Goal: Task Accomplishment & Management: Manage account settings

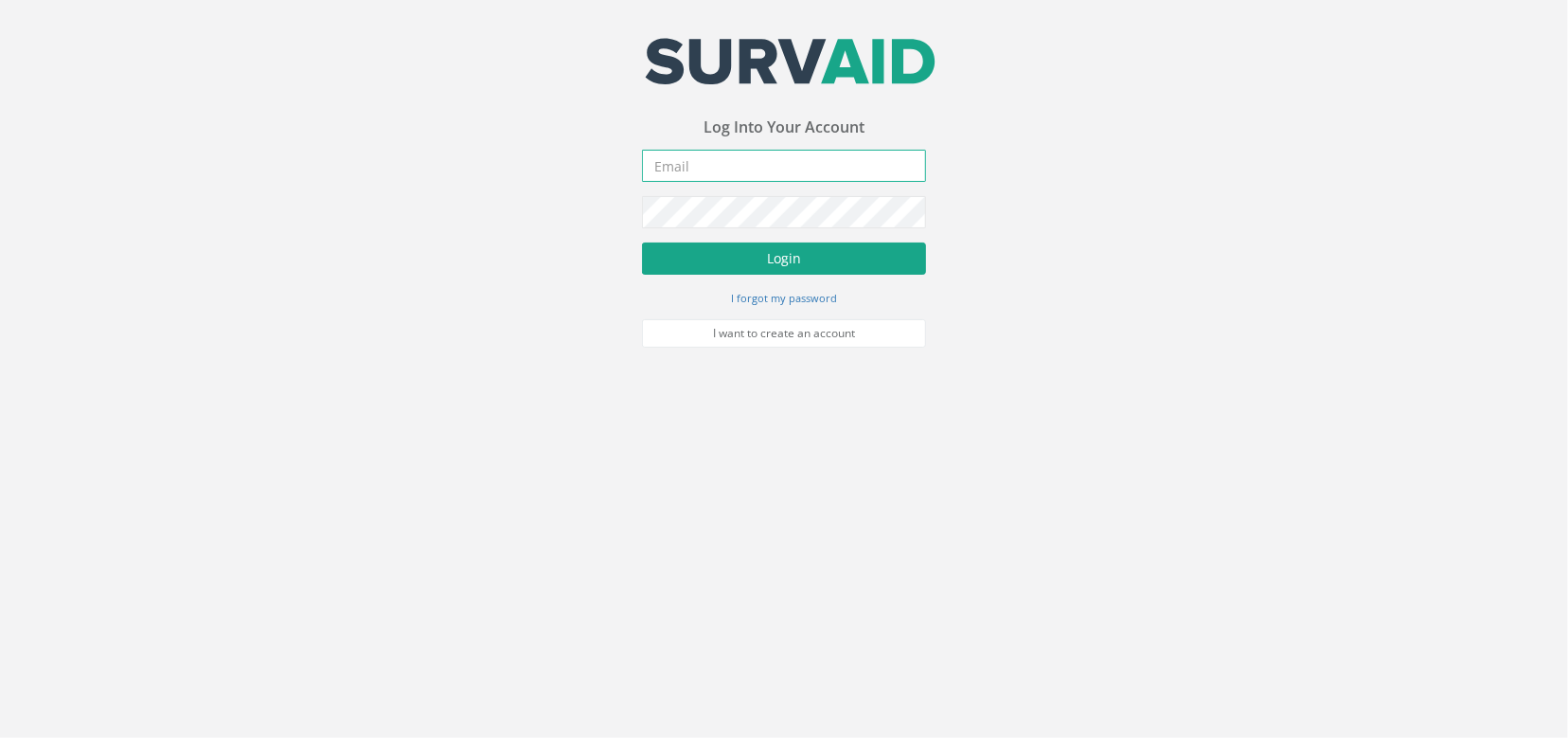
type input "[EMAIL_ADDRESS][DOMAIN_NAME]"
click at [822, 249] on button "Login" at bounding box center [784, 258] width 284 height 33
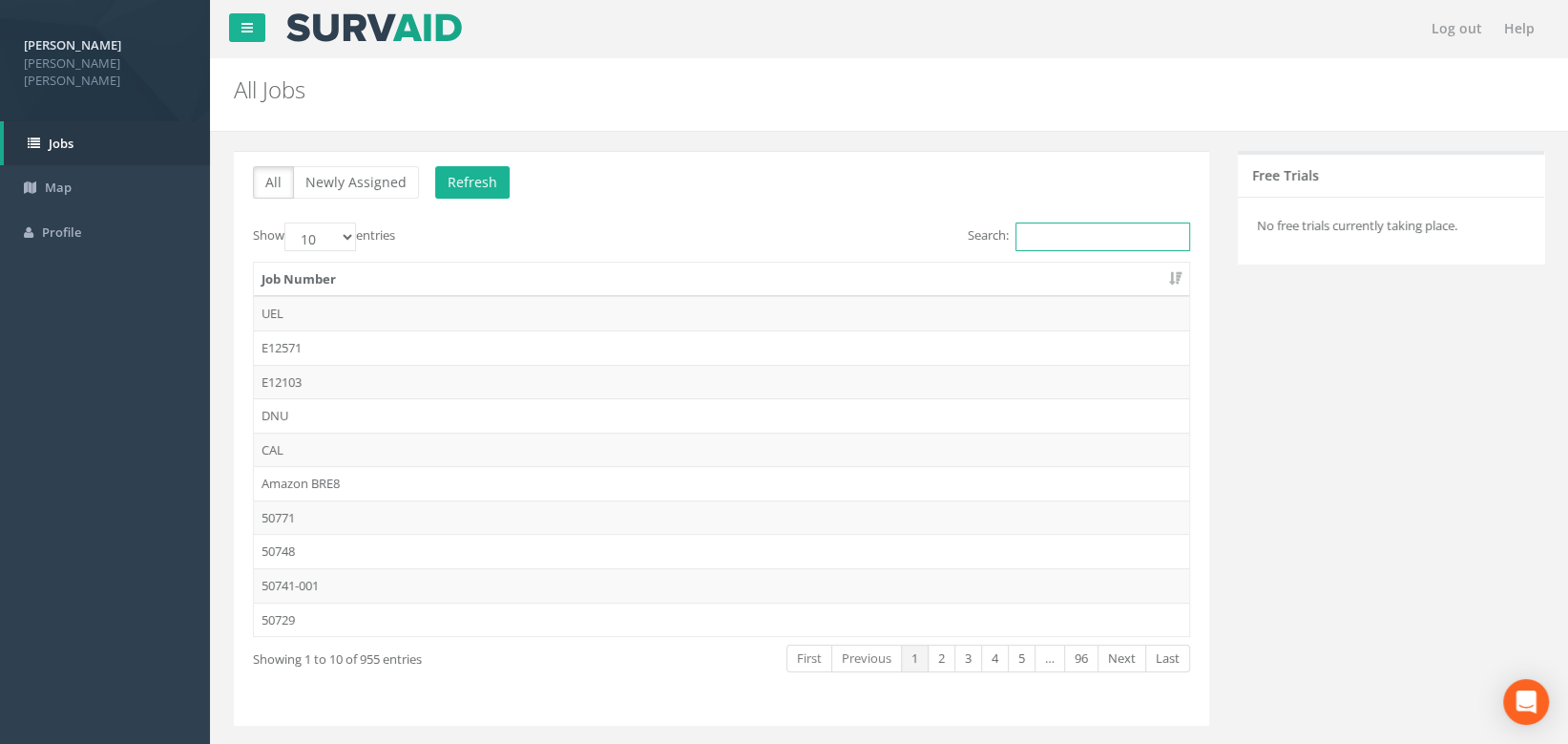
click at [1033, 232] on input "Search:" at bounding box center [1103, 237] width 175 height 29
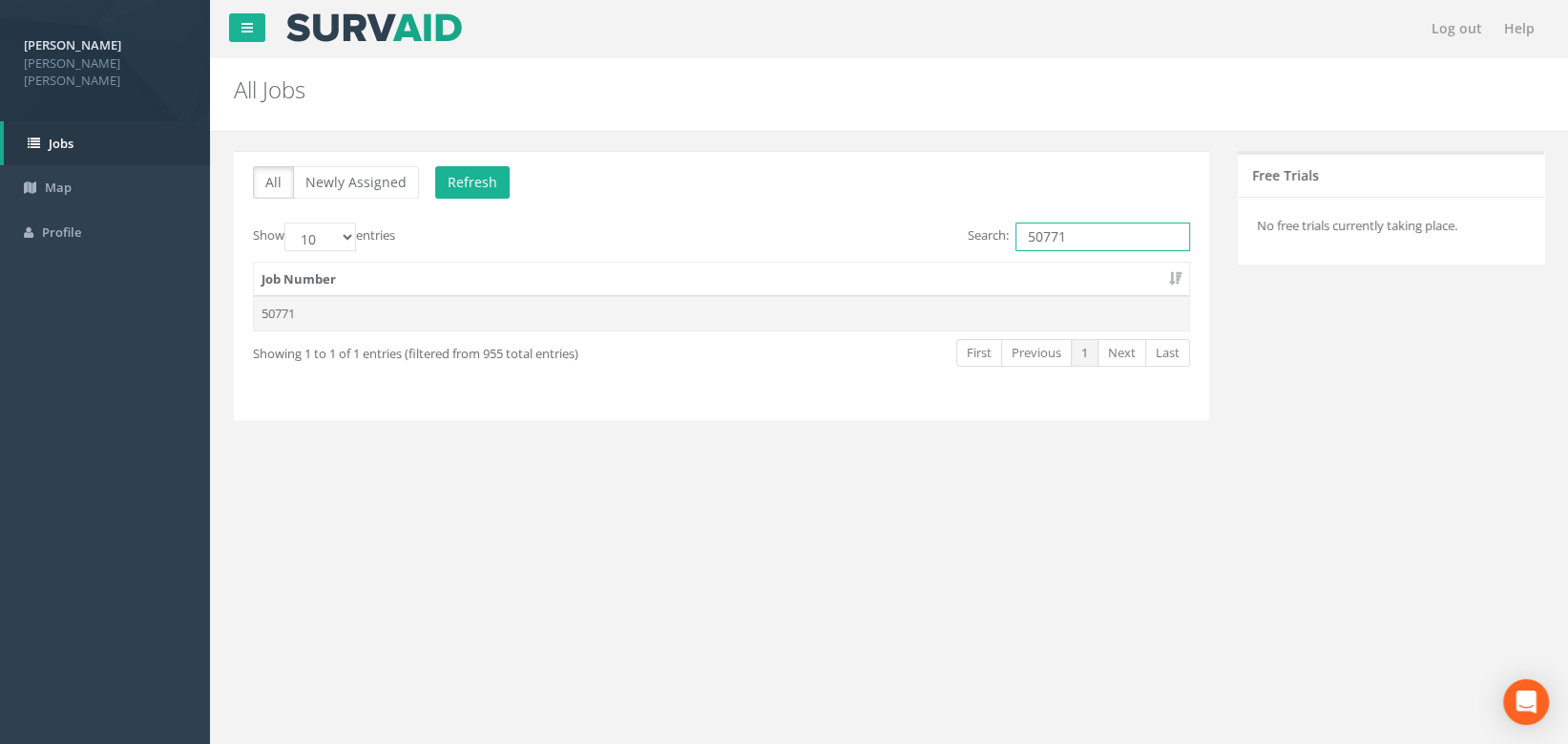
type input "50771"
click at [278, 315] on td "50771" at bounding box center [722, 314] width 936 height 35
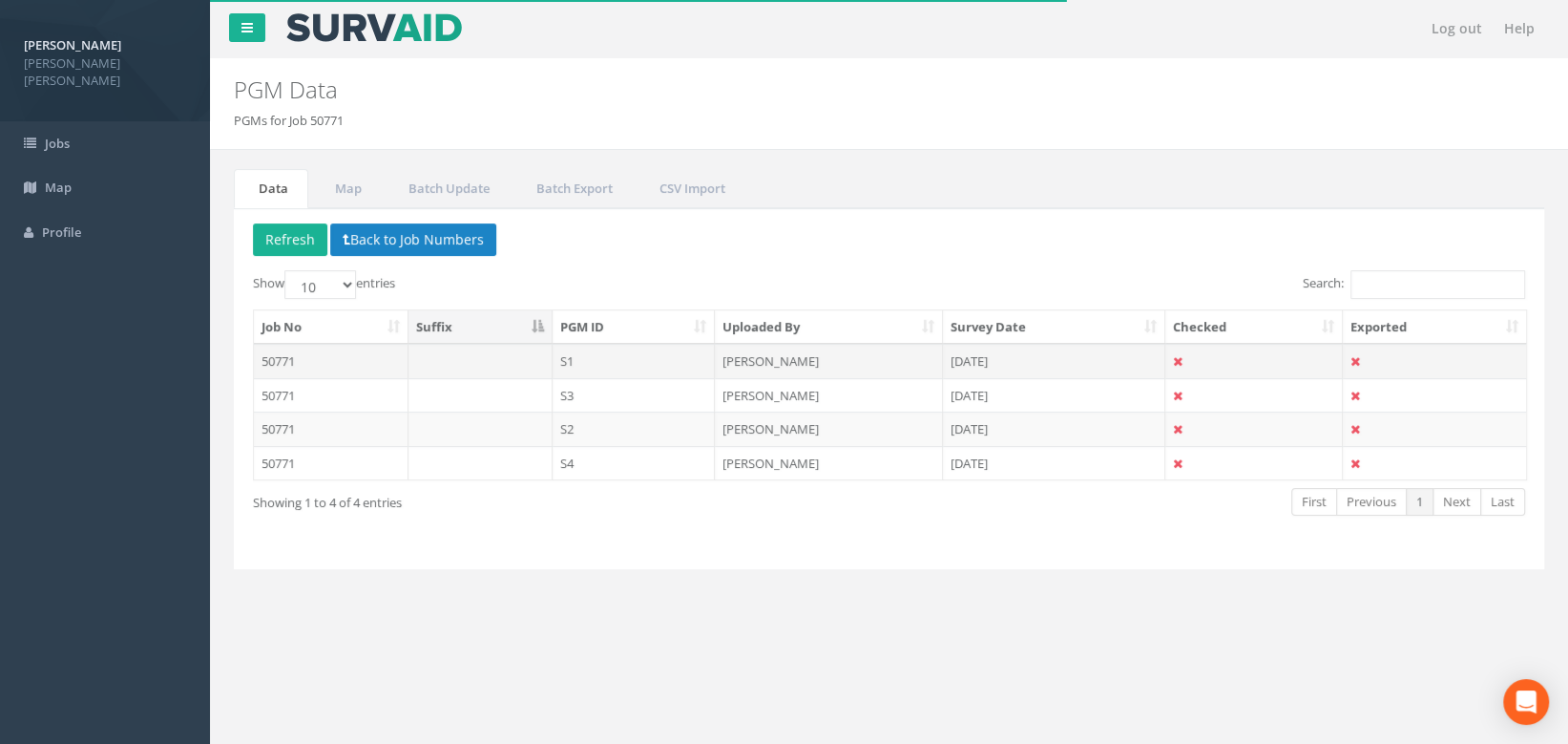
click at [281, 359] on td "50771" at bounding box center [331, 361] width 154 height 35
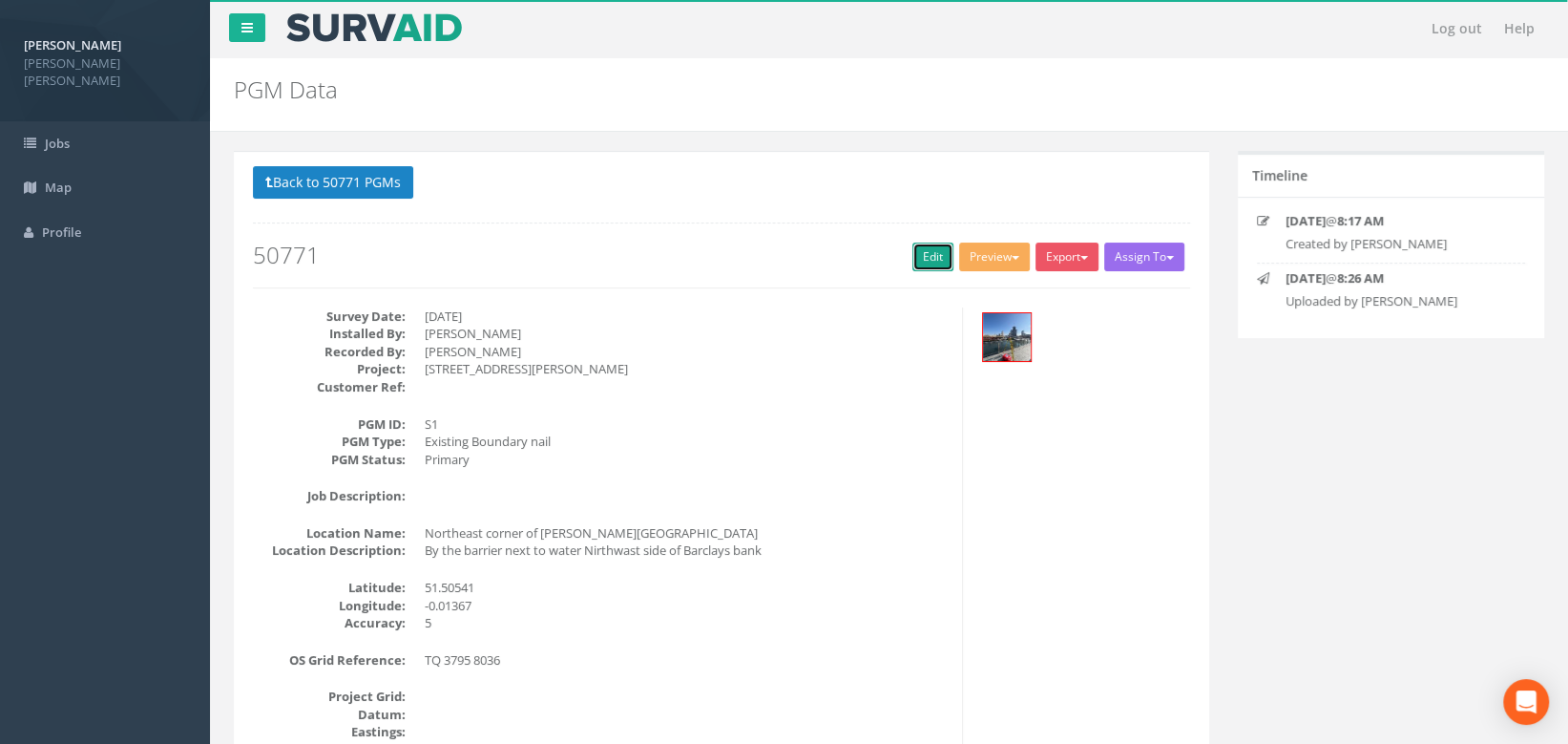
click at [926, 259] on link "Edit" at bounding box center [933, 257] width 41 height 29
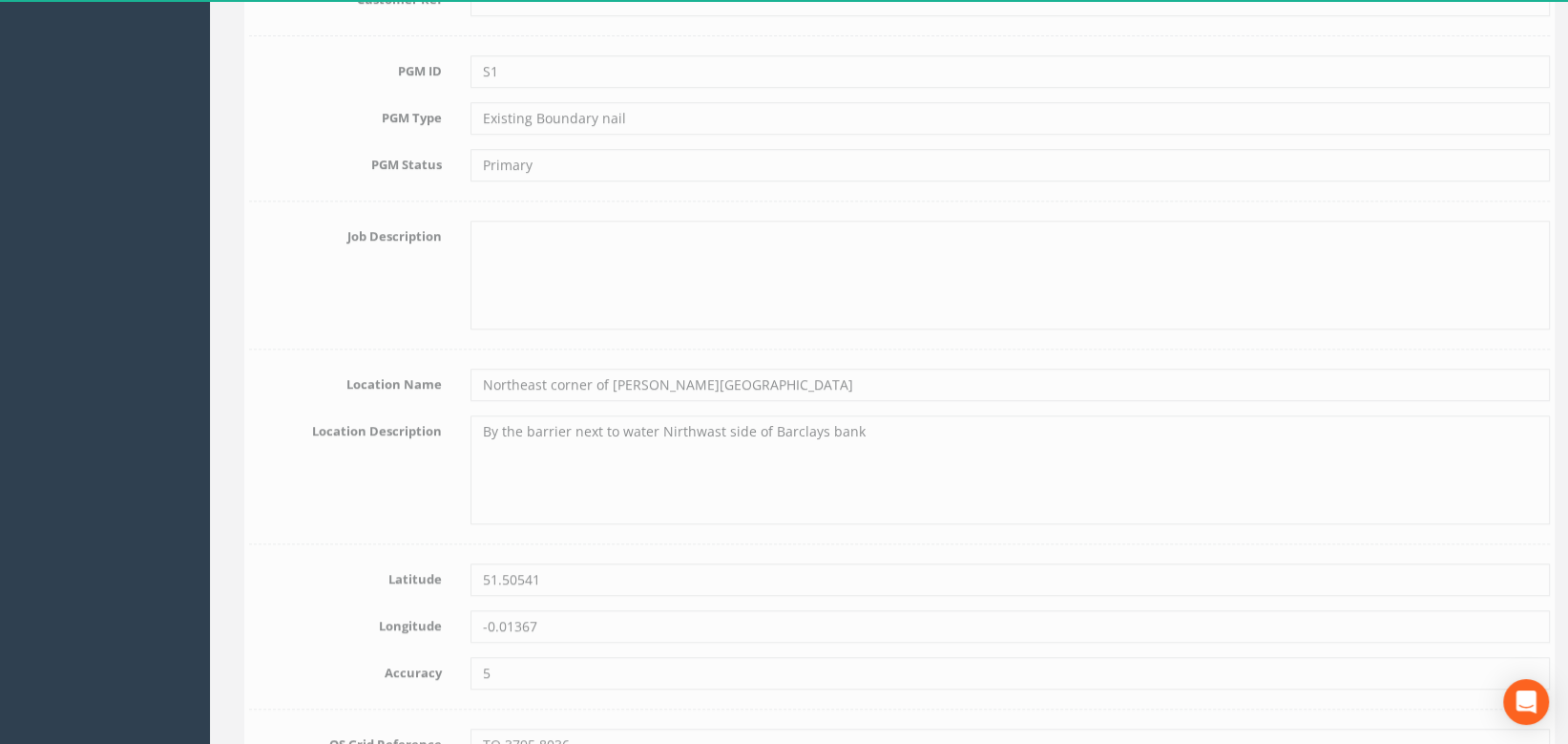
scroll to position [694, 0]
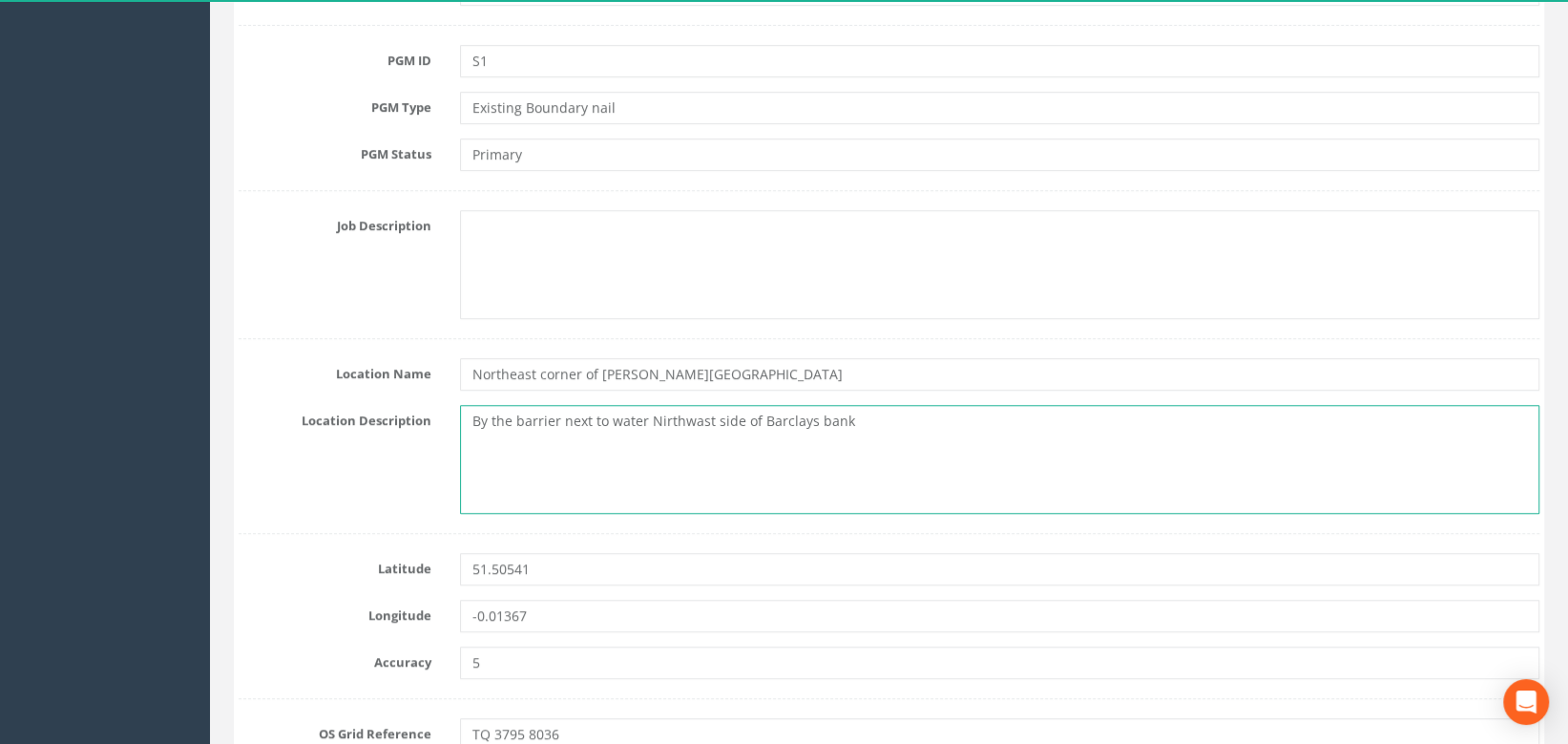
click at [687, 420] on textarea "By the barrier next to water Nirthwast side of Barclays bank" at bounding box center [1000, 458] width 1080 height 109
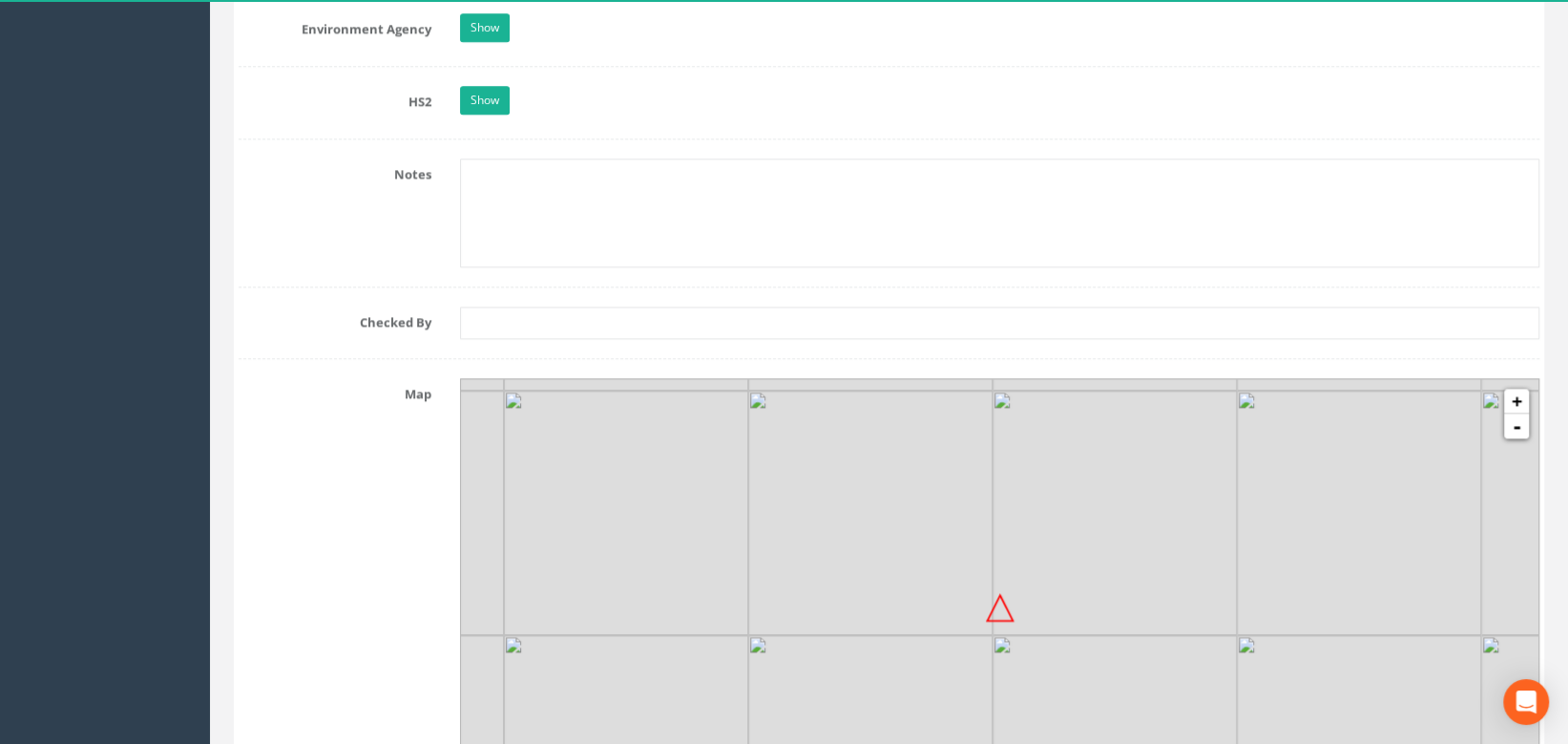
scroll to position [2082, 0]
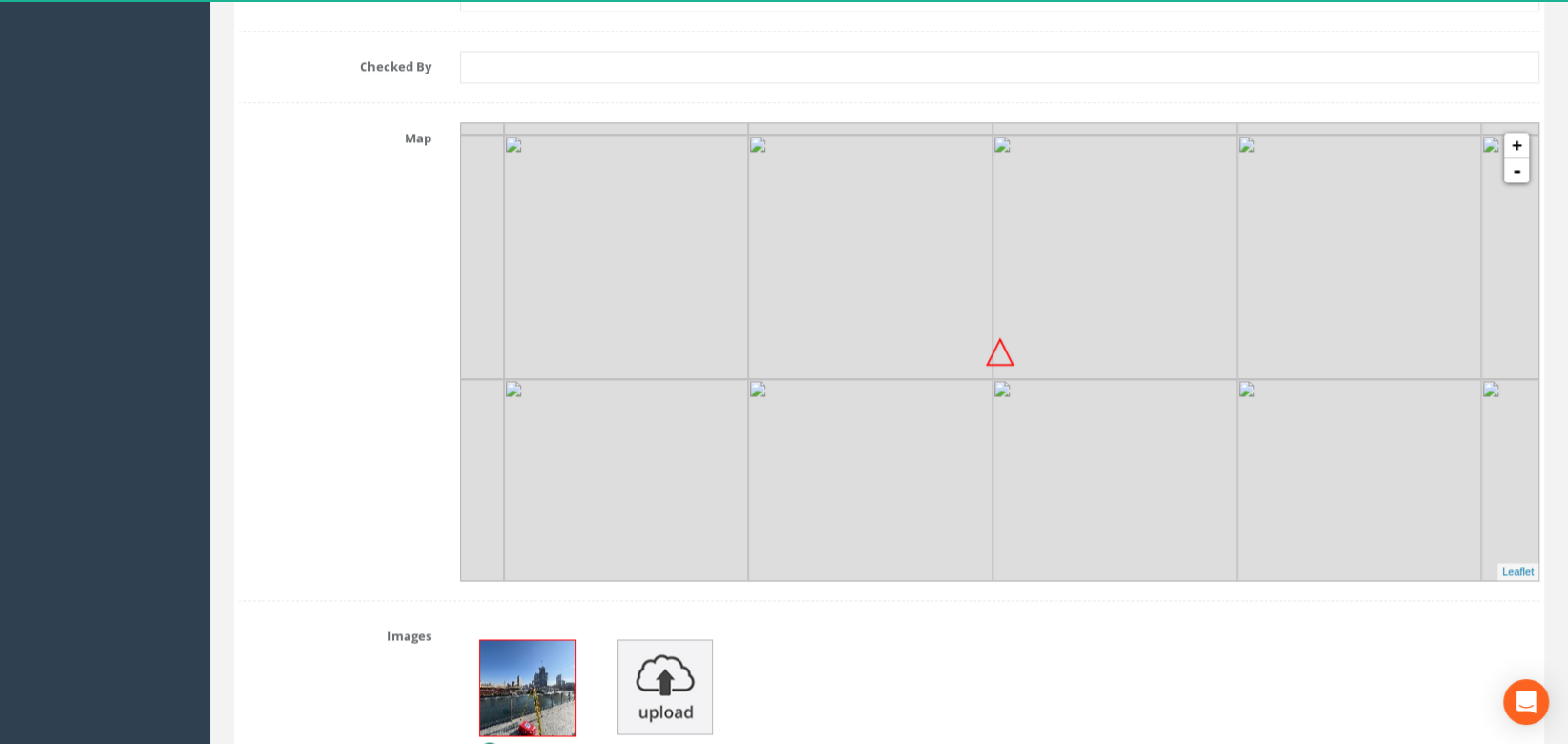
type textarea "By the barrier next to water Northeast side of Barclays bank"
drag, startPoint x: 943, startPoint y: 431, endPoint x: 946, endPoint y: 415, distance: 16.3
click at [946, 415] on img at bounding box center [874, 484] width 244 height 244
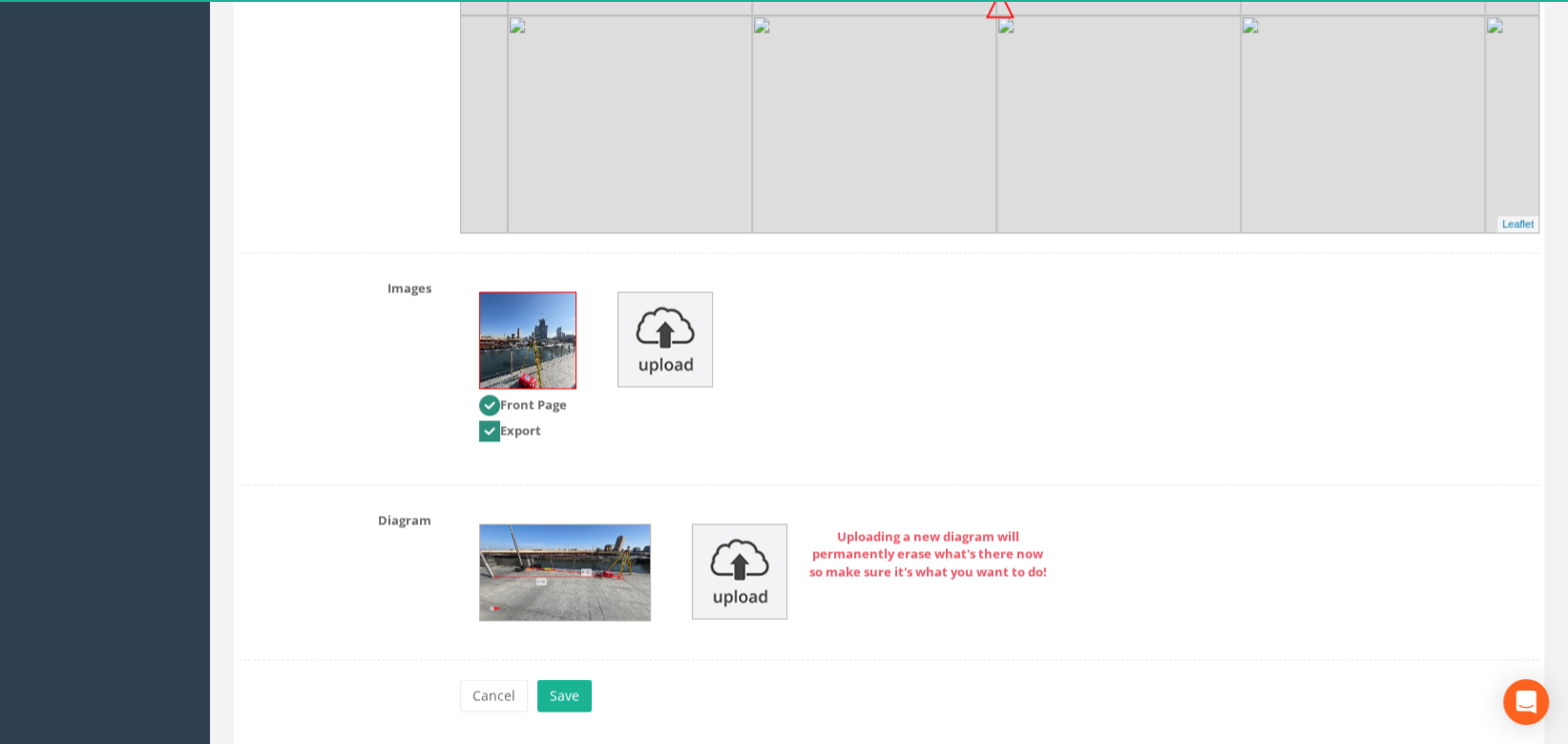
scroll to position [2494, 0]
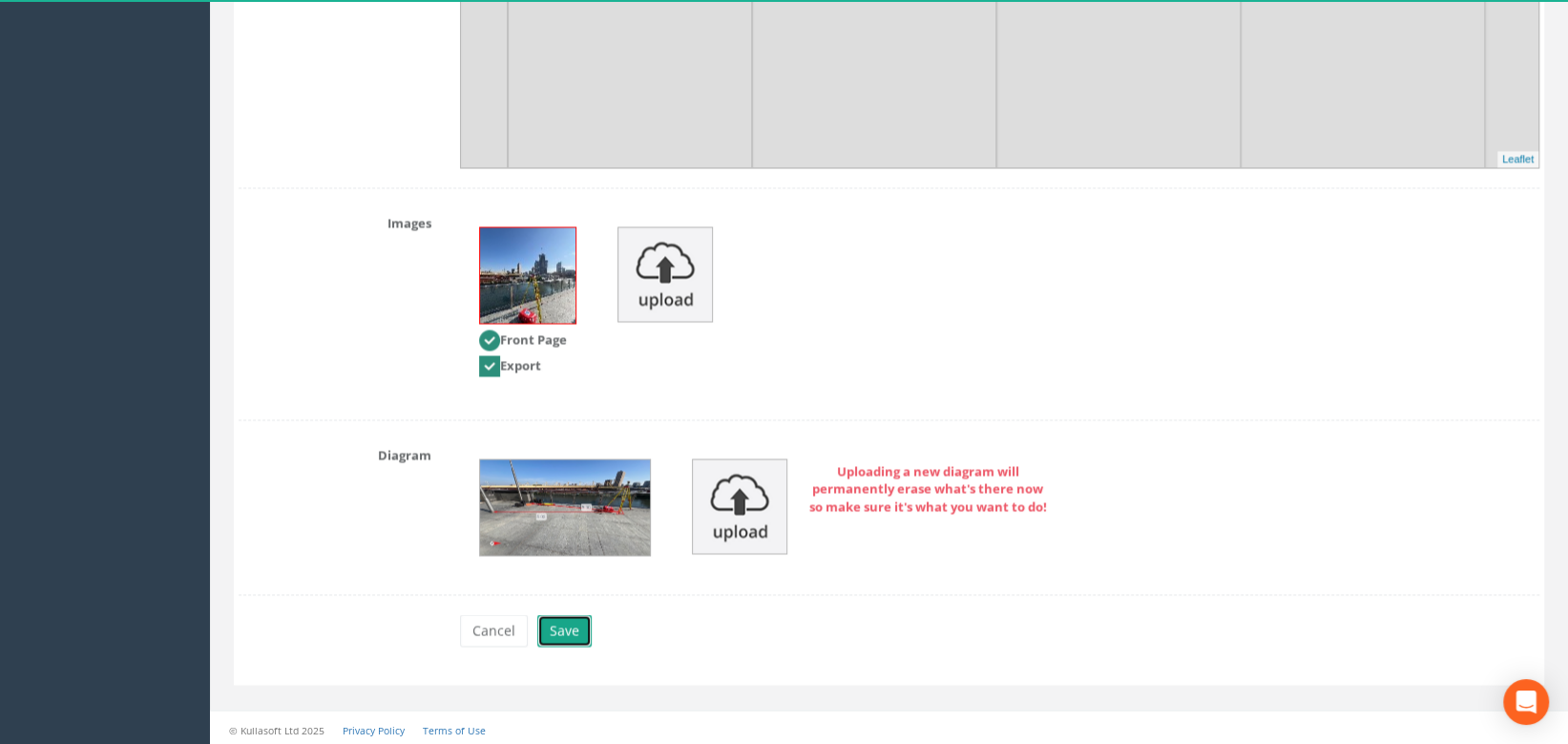
click at [557, 621] on button "Save" at bounding box center [564, 630] width 54 height 33
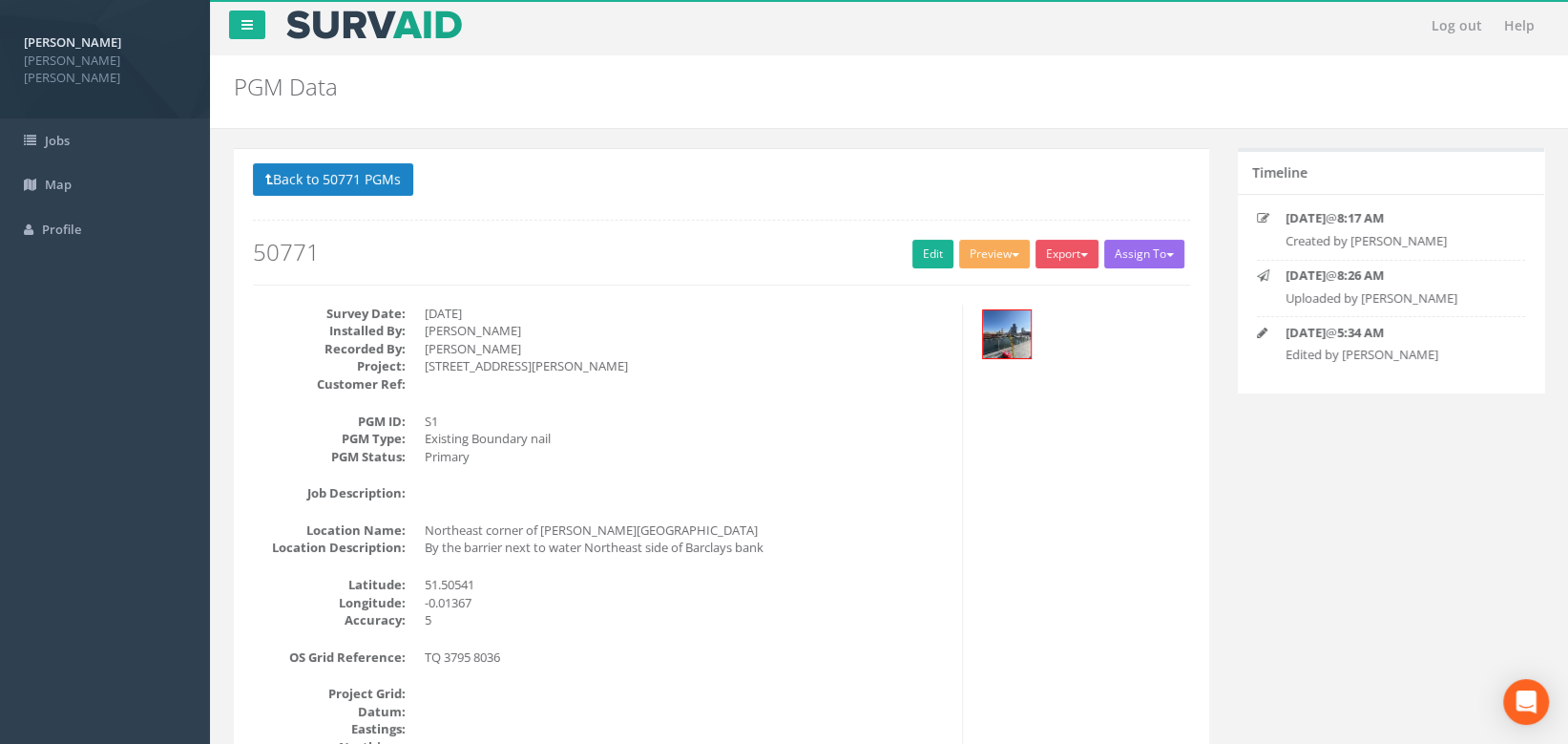
scroll to position [0, 0]
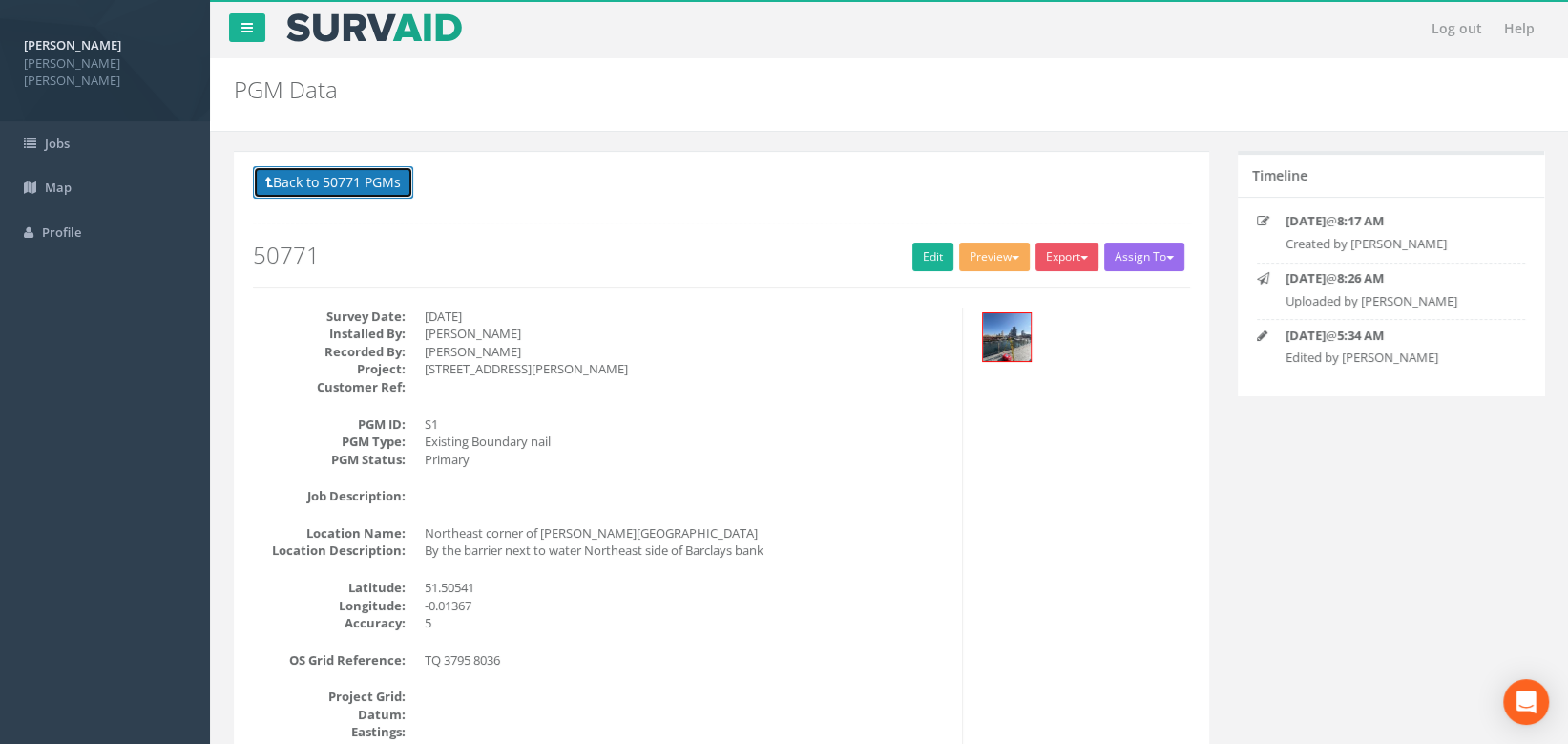
click at [341, 180] on button "Back to 50771 PGMs" at bounding box center [333, 182] width 160 height 33
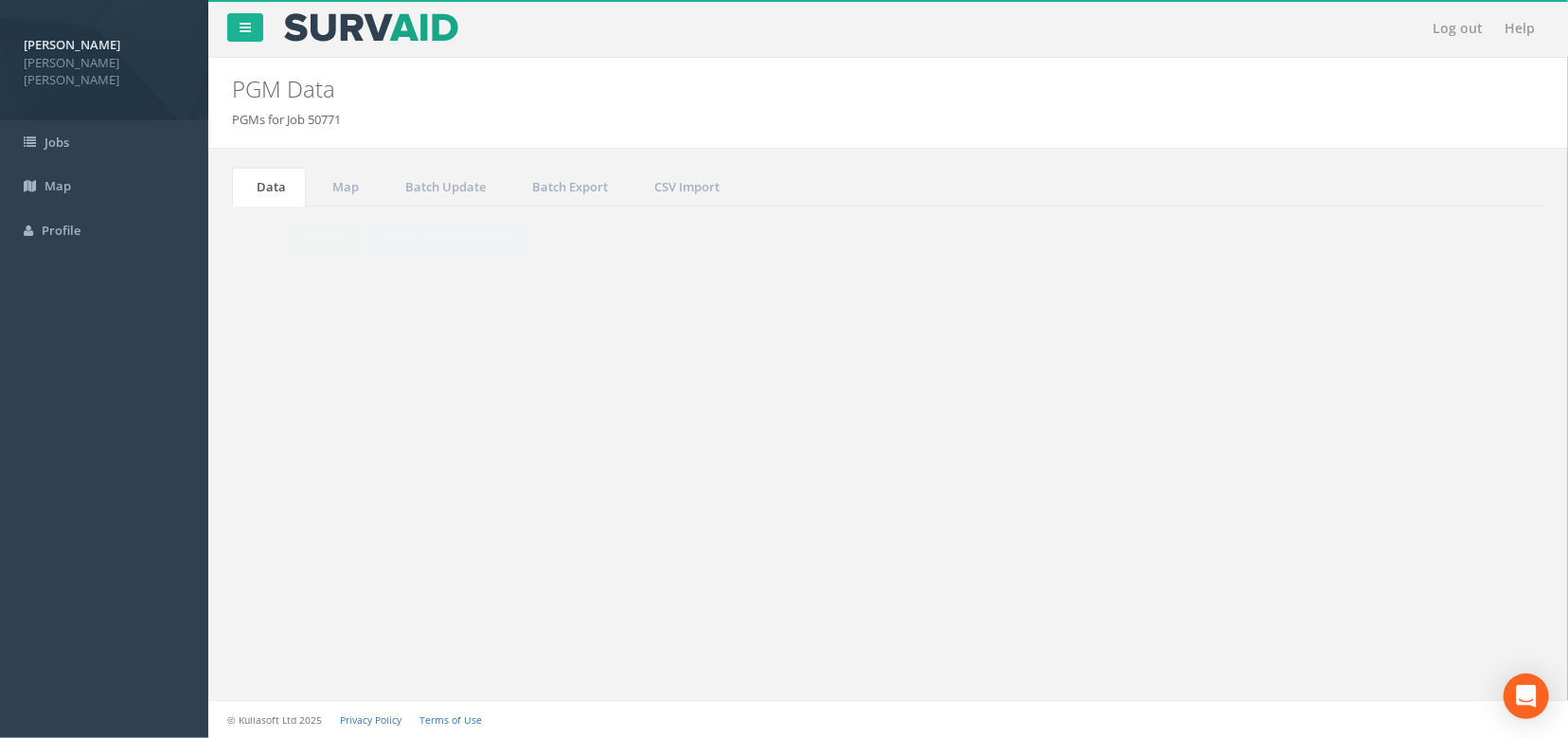
click at [331, 387] on td "50771" at bounding box center [328, 392] width 153 height 34
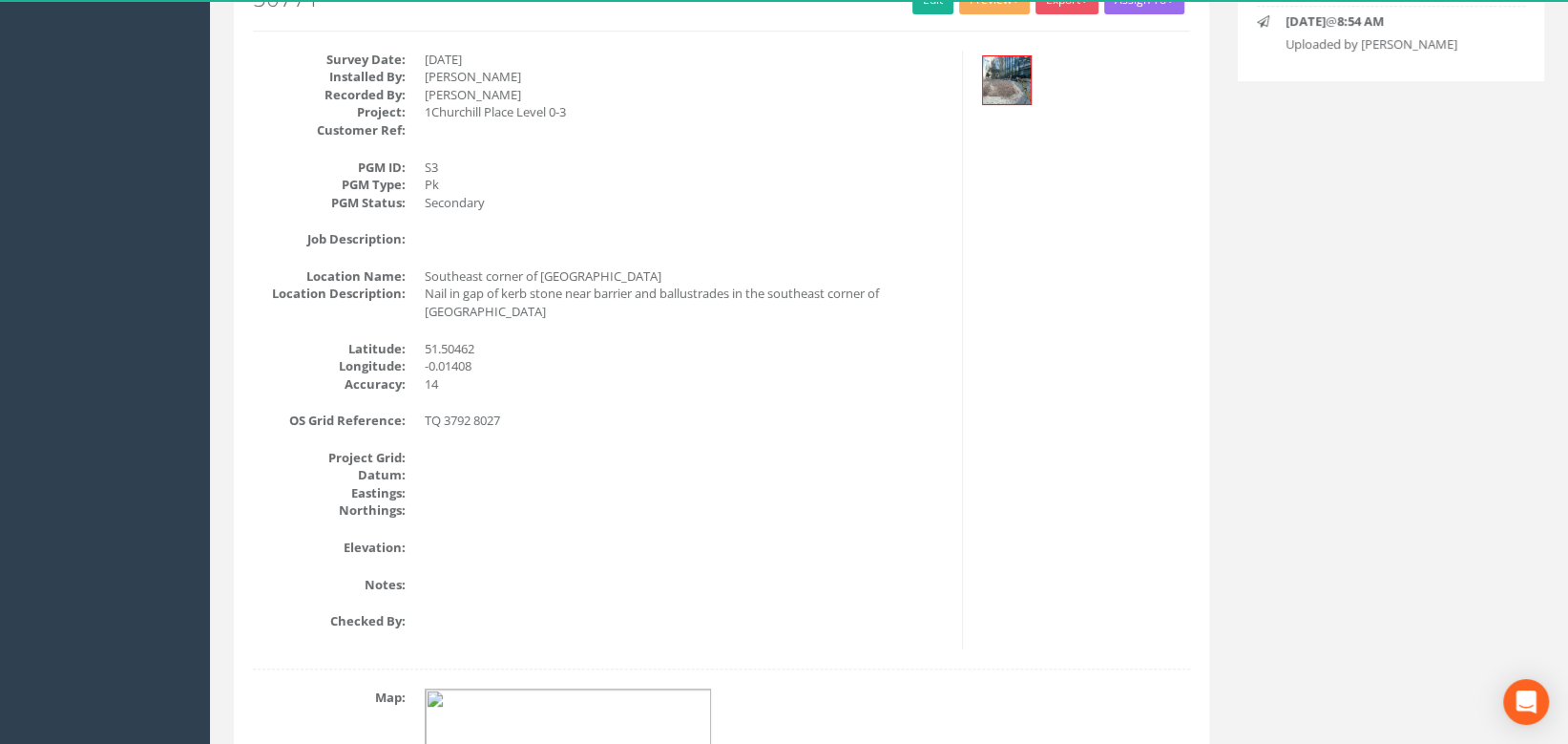
scroll to position [221, 0]
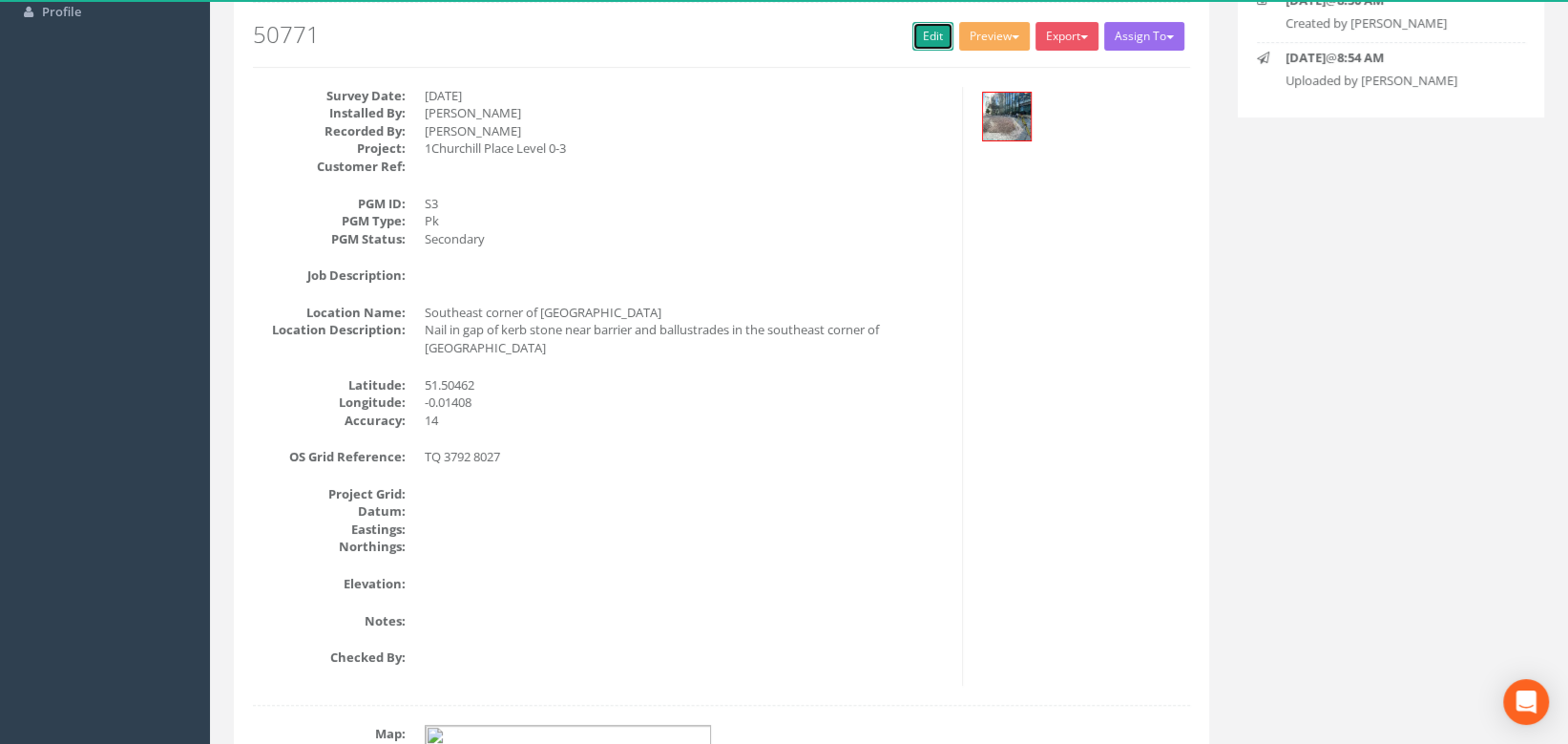
click at [932, 36] on link "Edit" at bounding box center [933, 37] width 41 height 29
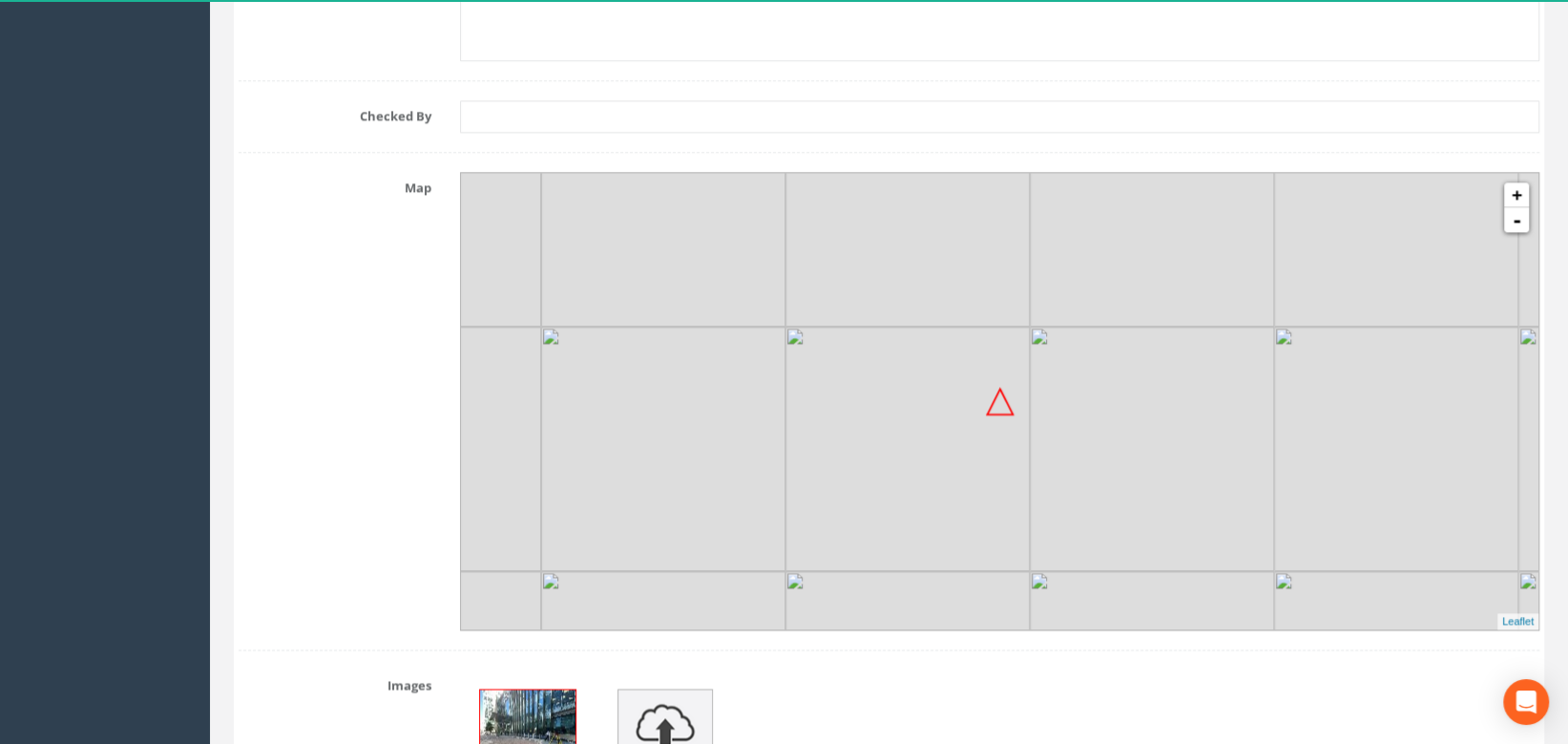
scroll to position [2043, 0]
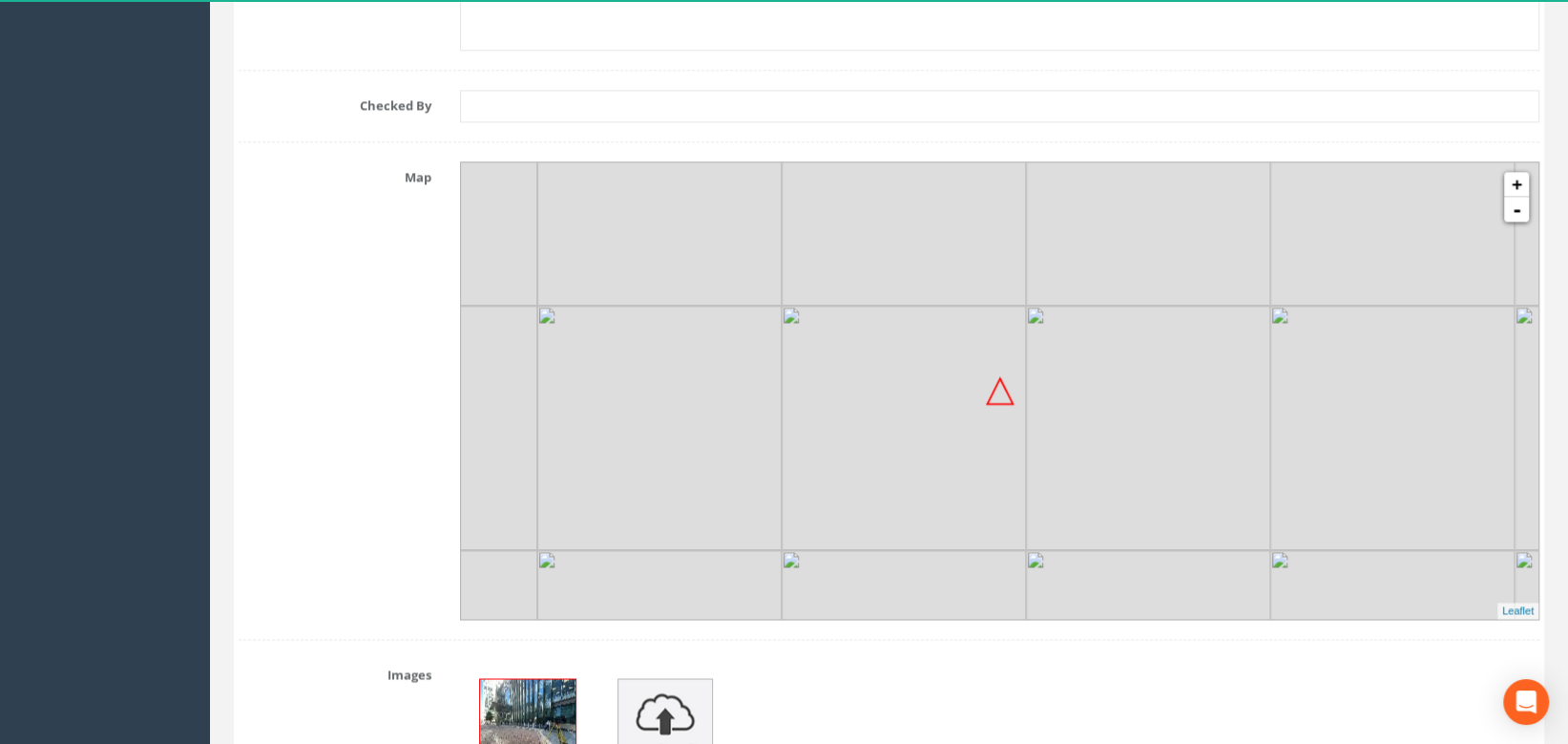
drag, startPoint x: 1053, startPoint y: 419, endPoint x: 1048, endPoint y: 408, distance: 12.1
click at [1048, 408] on img at bounding box center [1148, 427] width 244 height 244
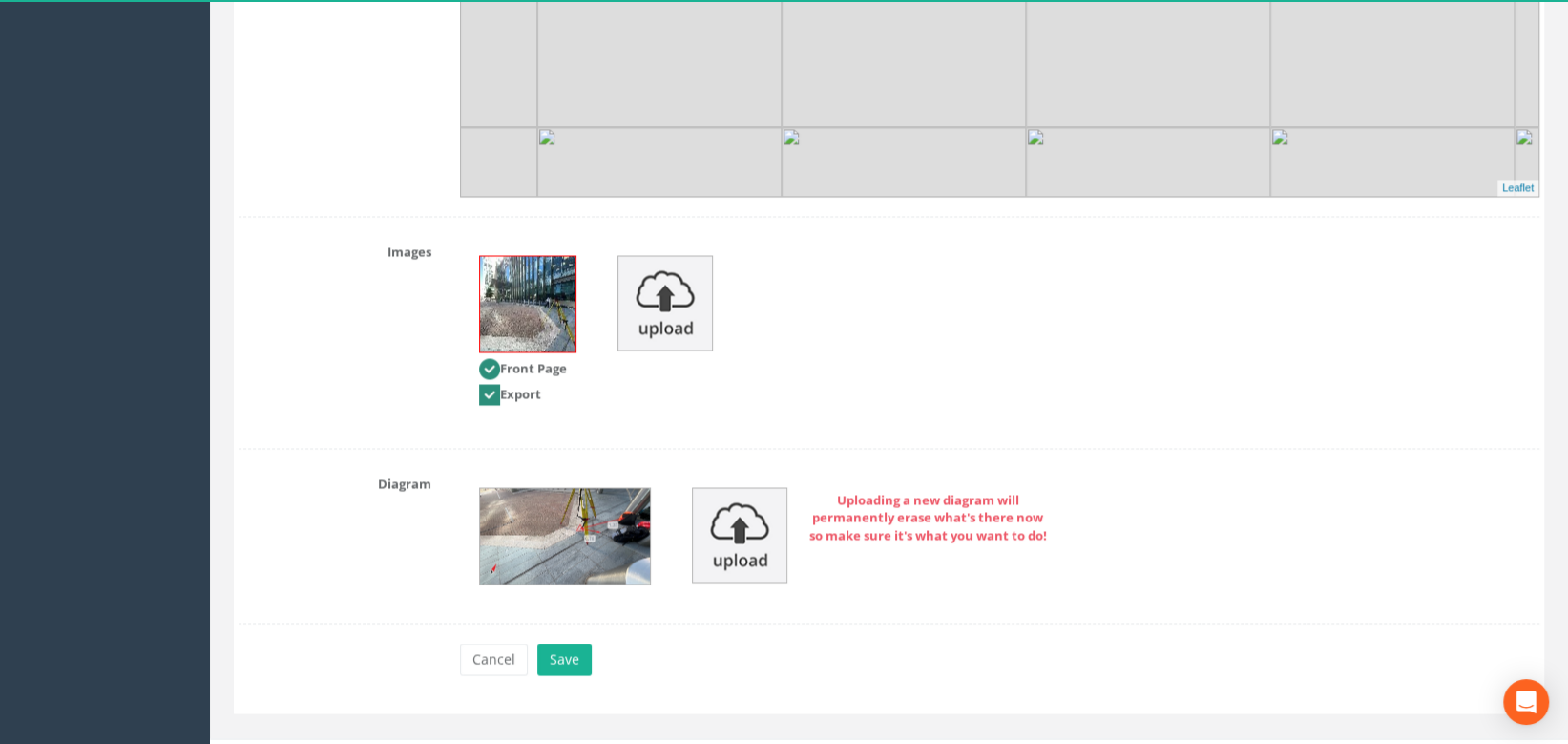
scroll to position [2494, 0]
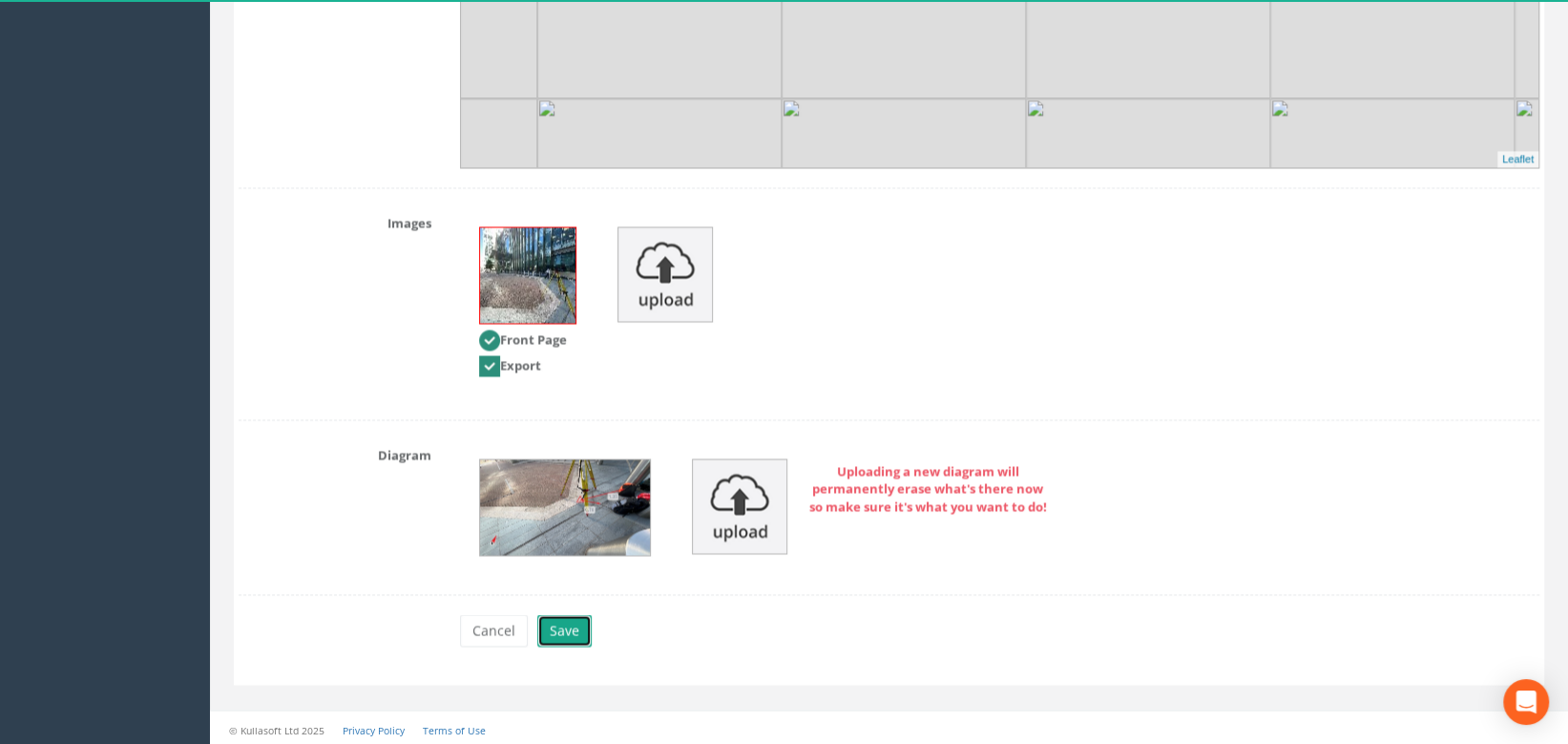
click at [567, 630] on button "Save" at bounding box center [564, 630] width 54 height 33
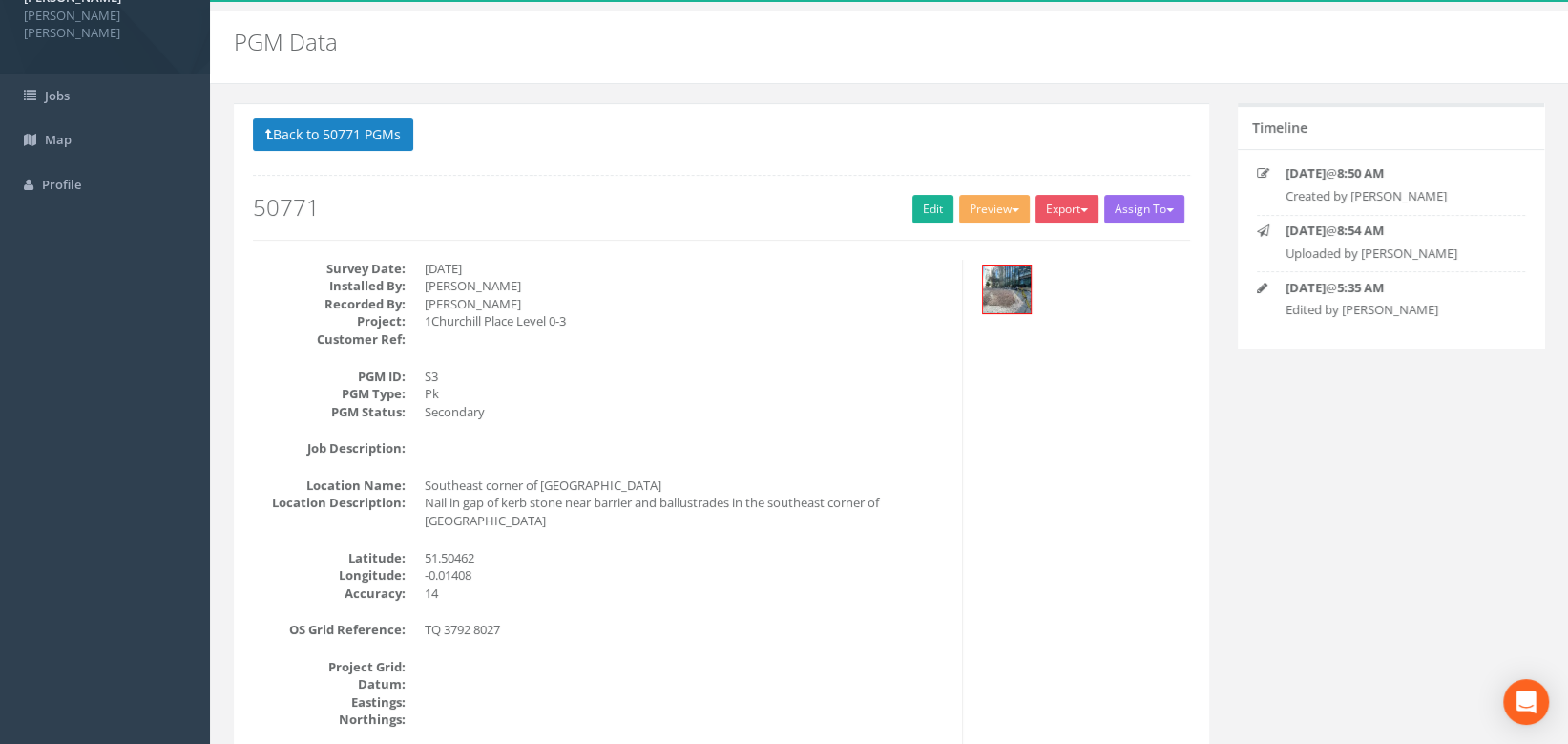
scroll to position [0, 0]
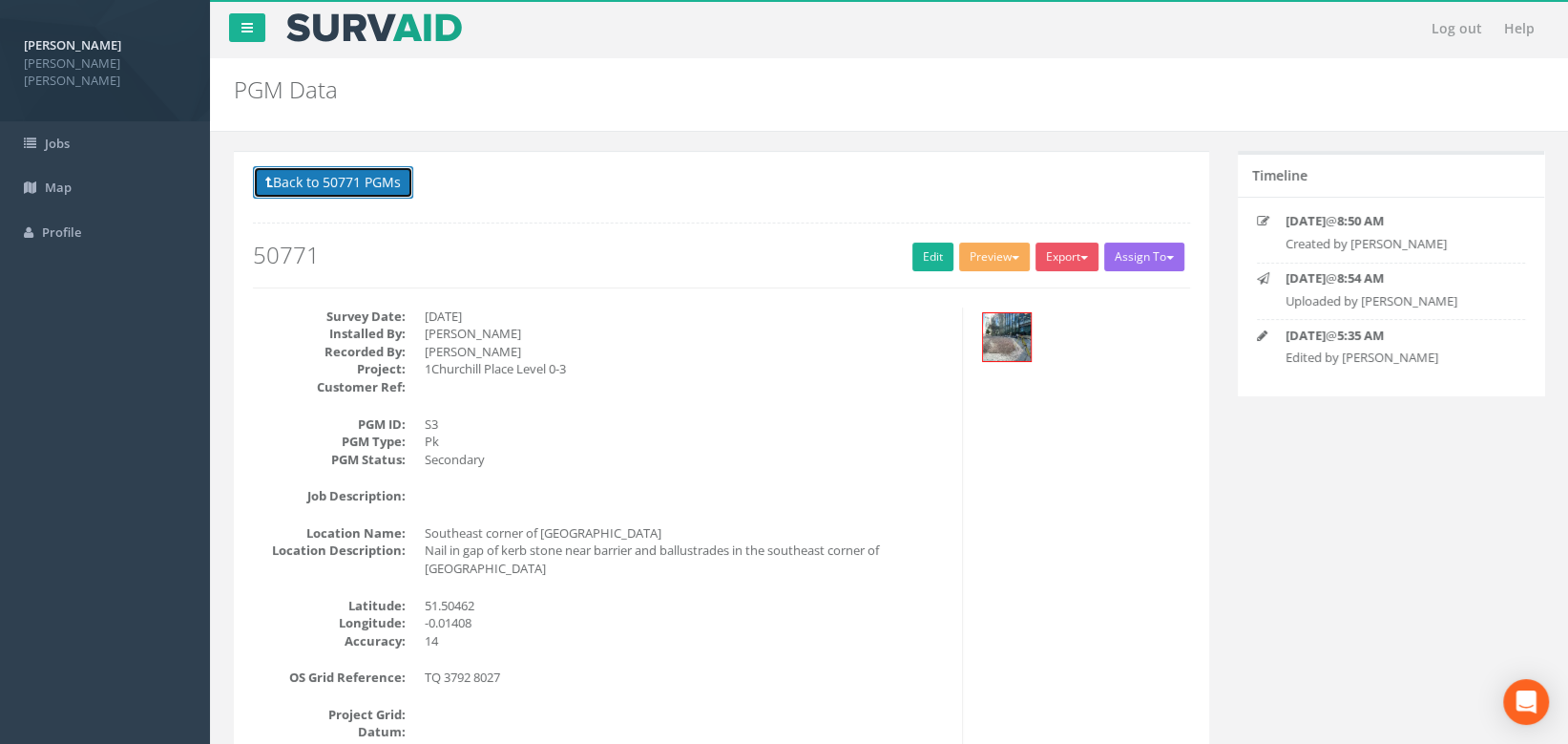
click at [339, 182] on button "Back to 50771 PGMs" at bounding box center [333, 182] width 160 height 33
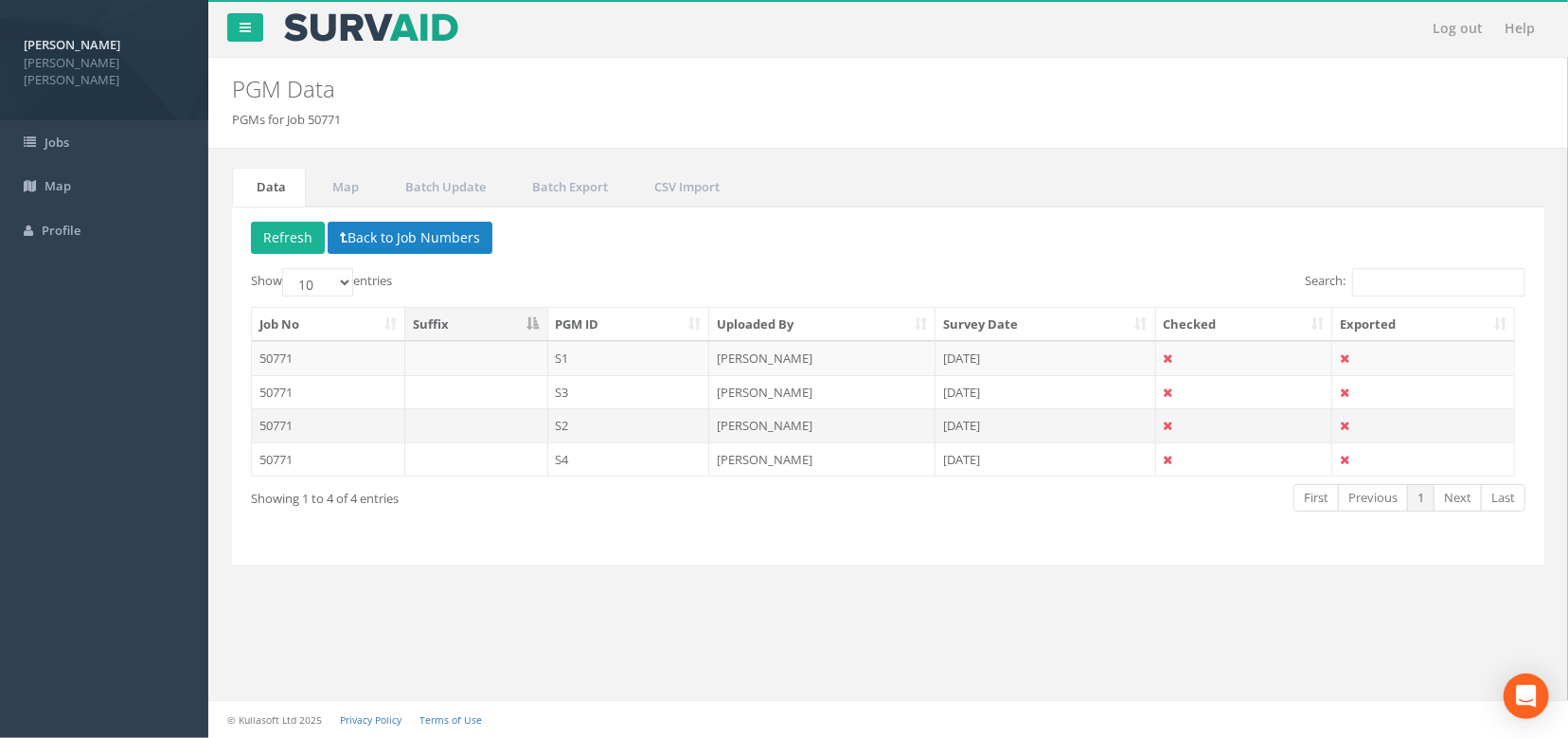
click at [432, 419] on td at bounding box center [476, 425] width 143 height 34
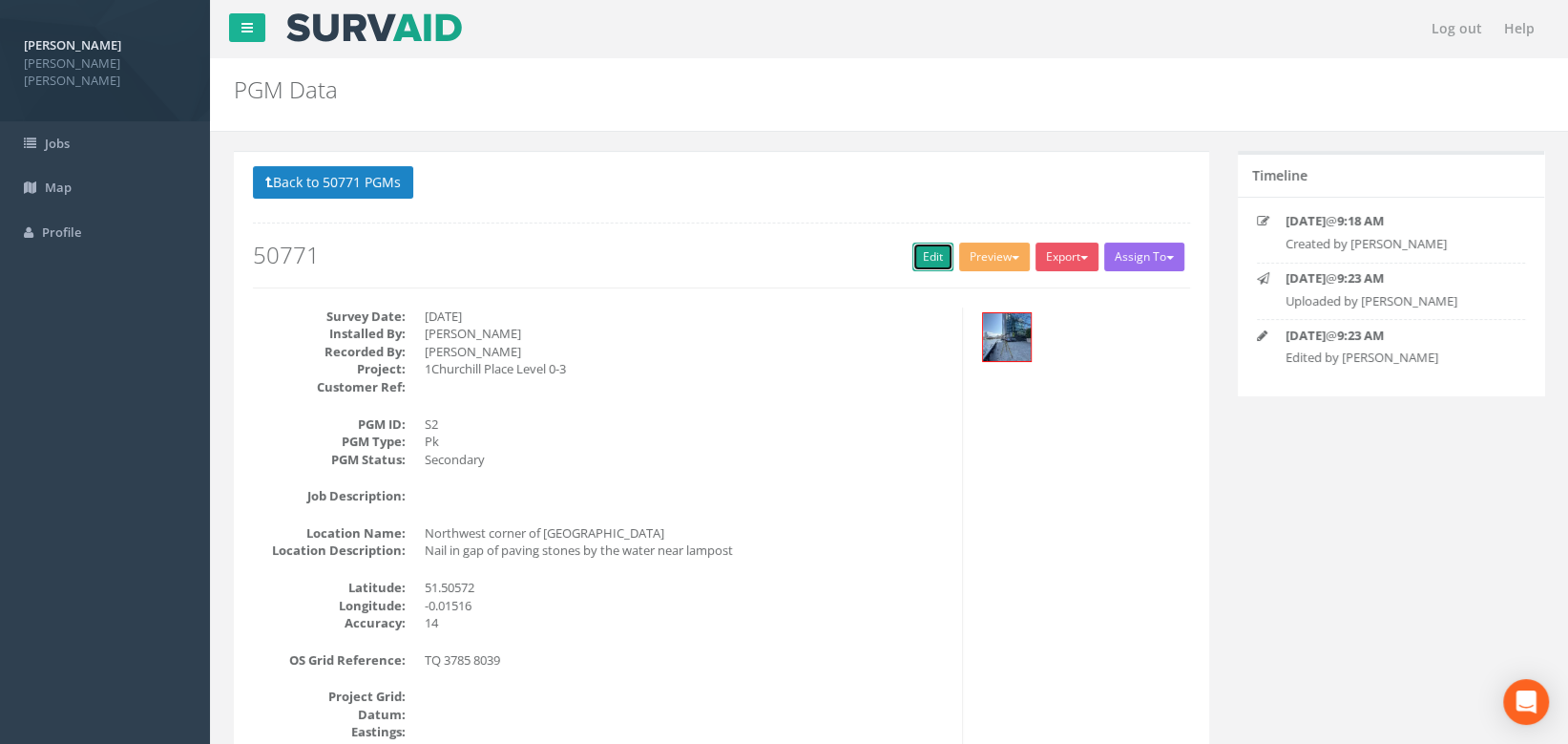
click at [933, 250] on link "Edit" at bounding box center [933, 257] width 41 height 29
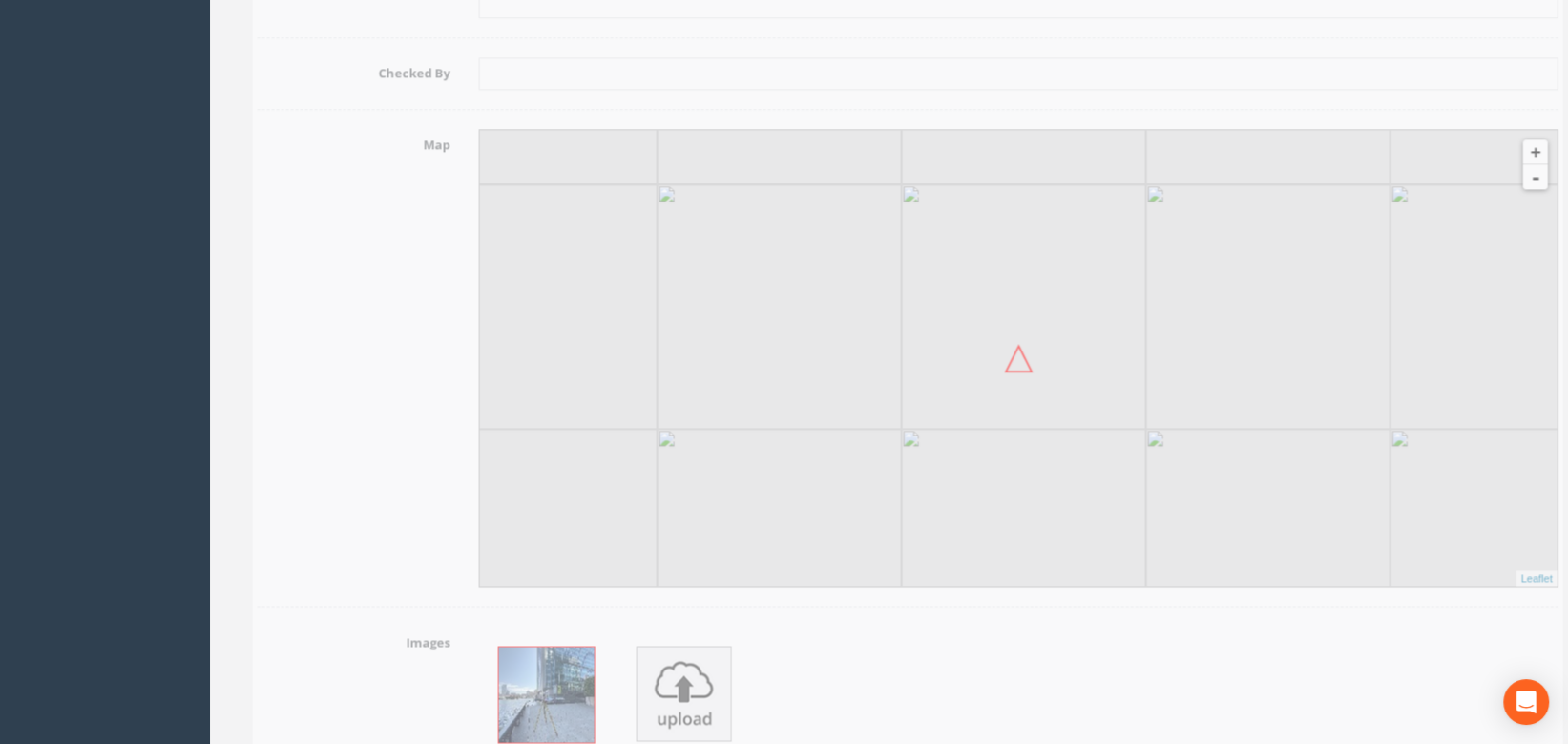
scroll to position [2082, 0]
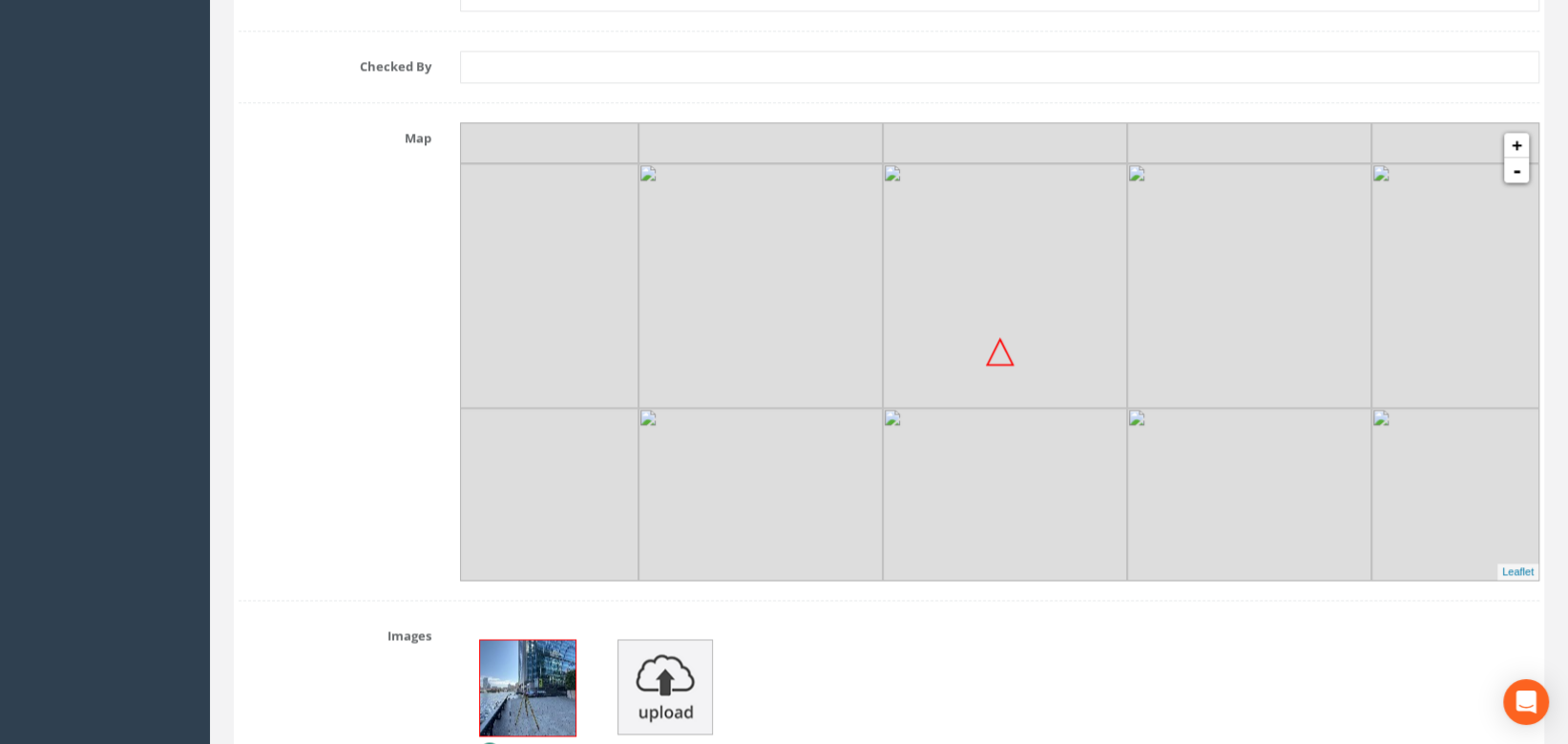
drag, startPoint x: 1070, startPoint y: 486, endPoint x: 1069, endPoint y: 472, distance: 14.0
click at [1069, 472] on img at bounding box center [1004, 529] width 244 height 244
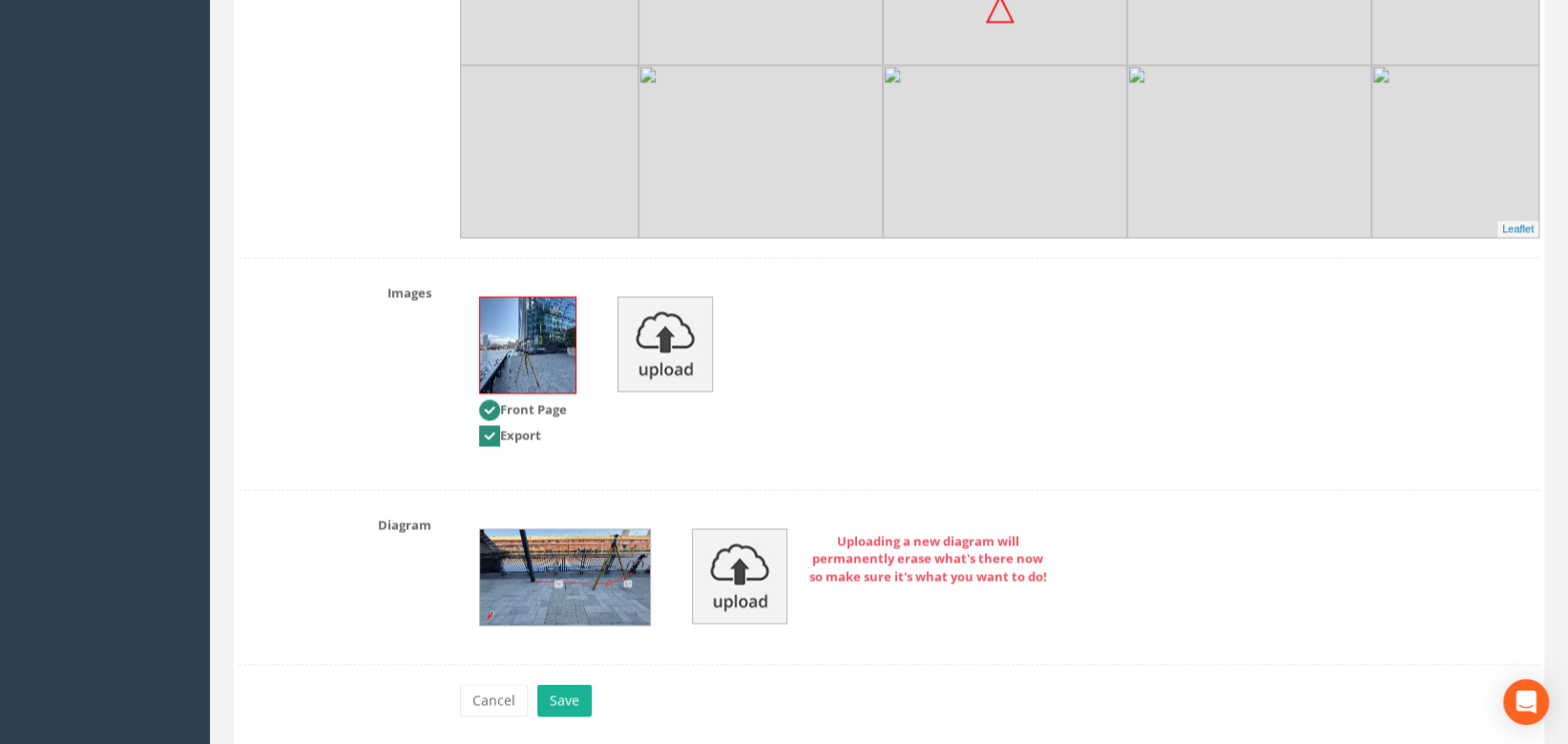
scroll to position [2430, 0]
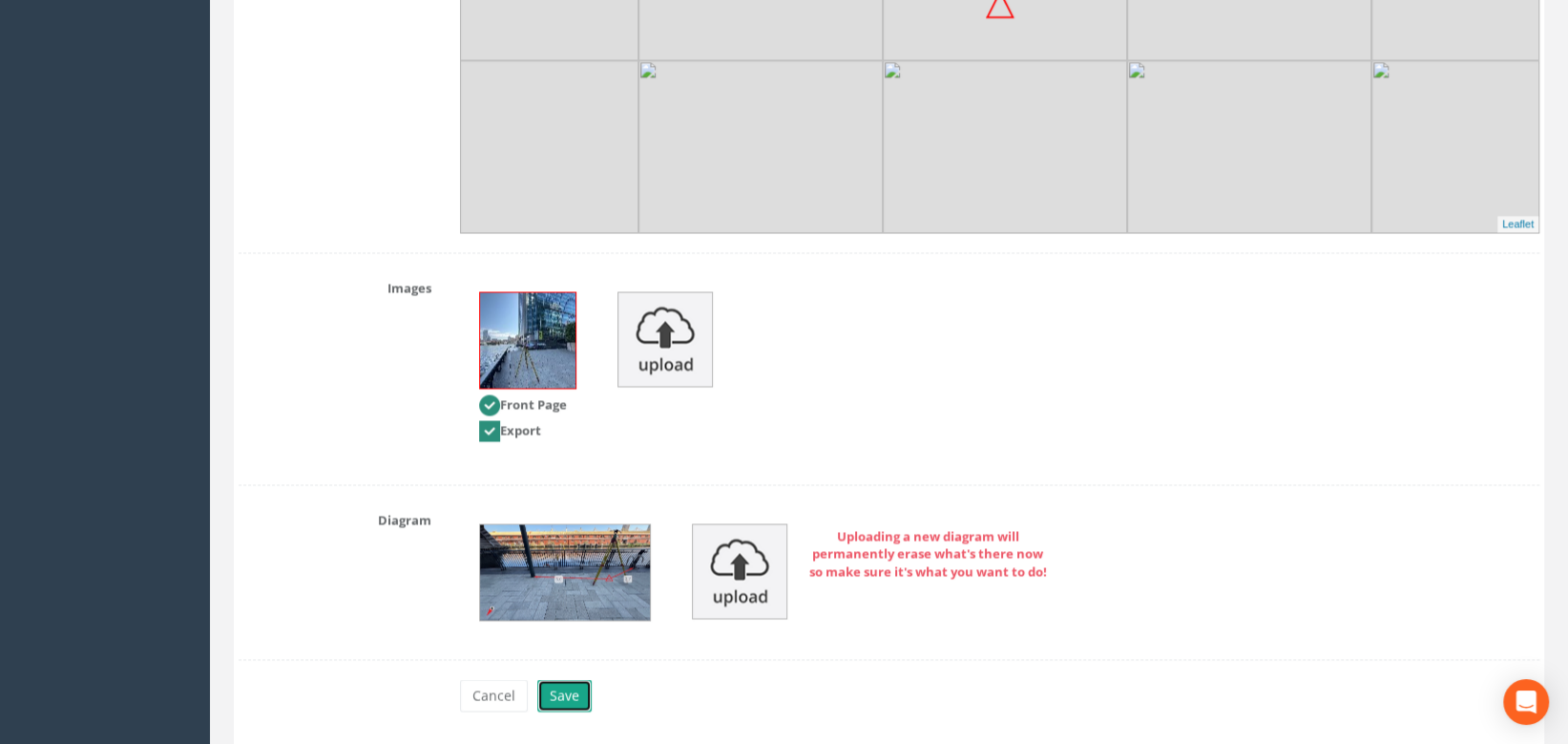
click at [554, 687] on button "Save" at bounding box center [564, 695] width 54 height 33
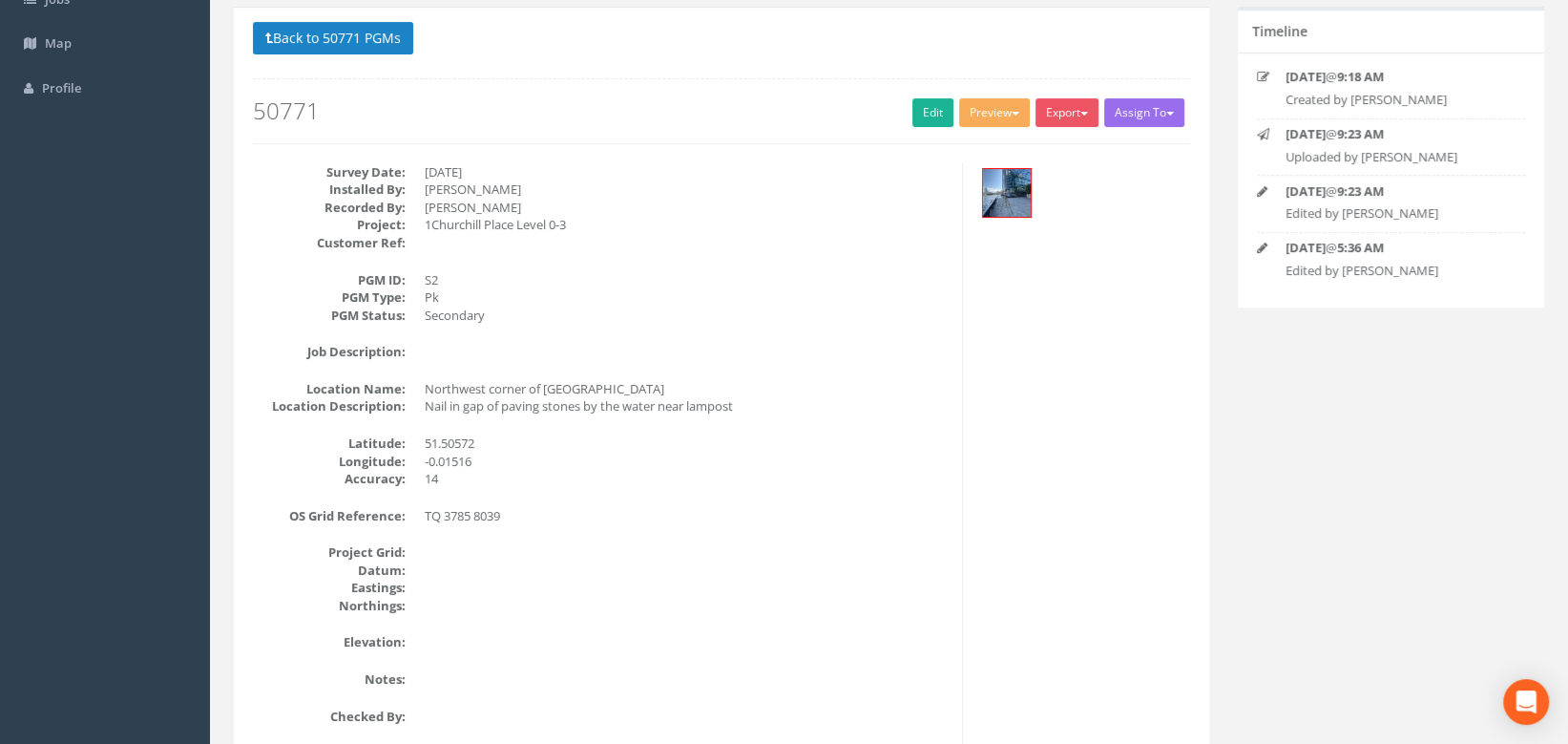
scroll to position [0, 0]
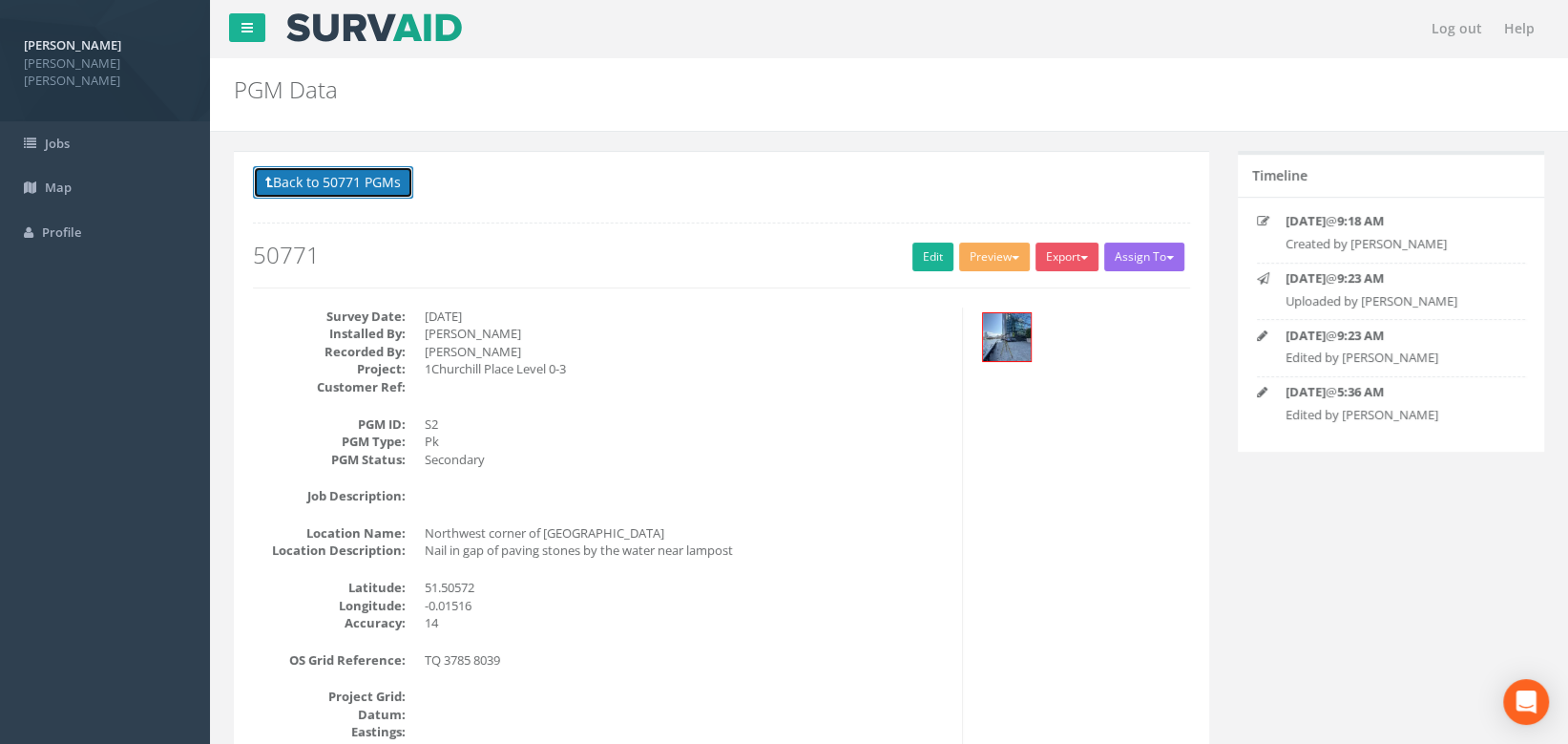
click at [350, 180] on button "Back to 50771 PGMs" at bounding box center [333, 182] width 160 height 33
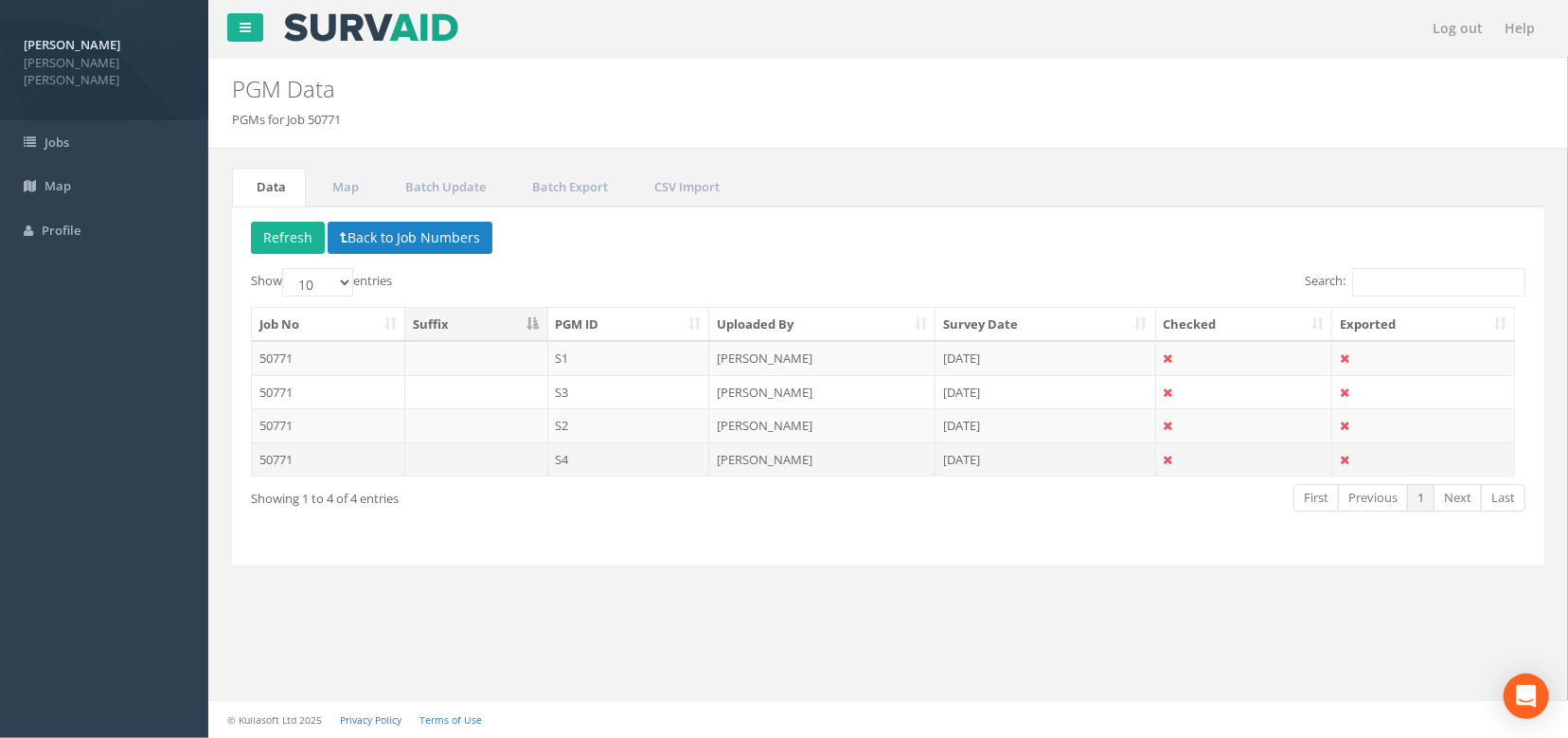
click at [342, 453] on td "50771" at bounding box center [328, 459] width 153 height 34
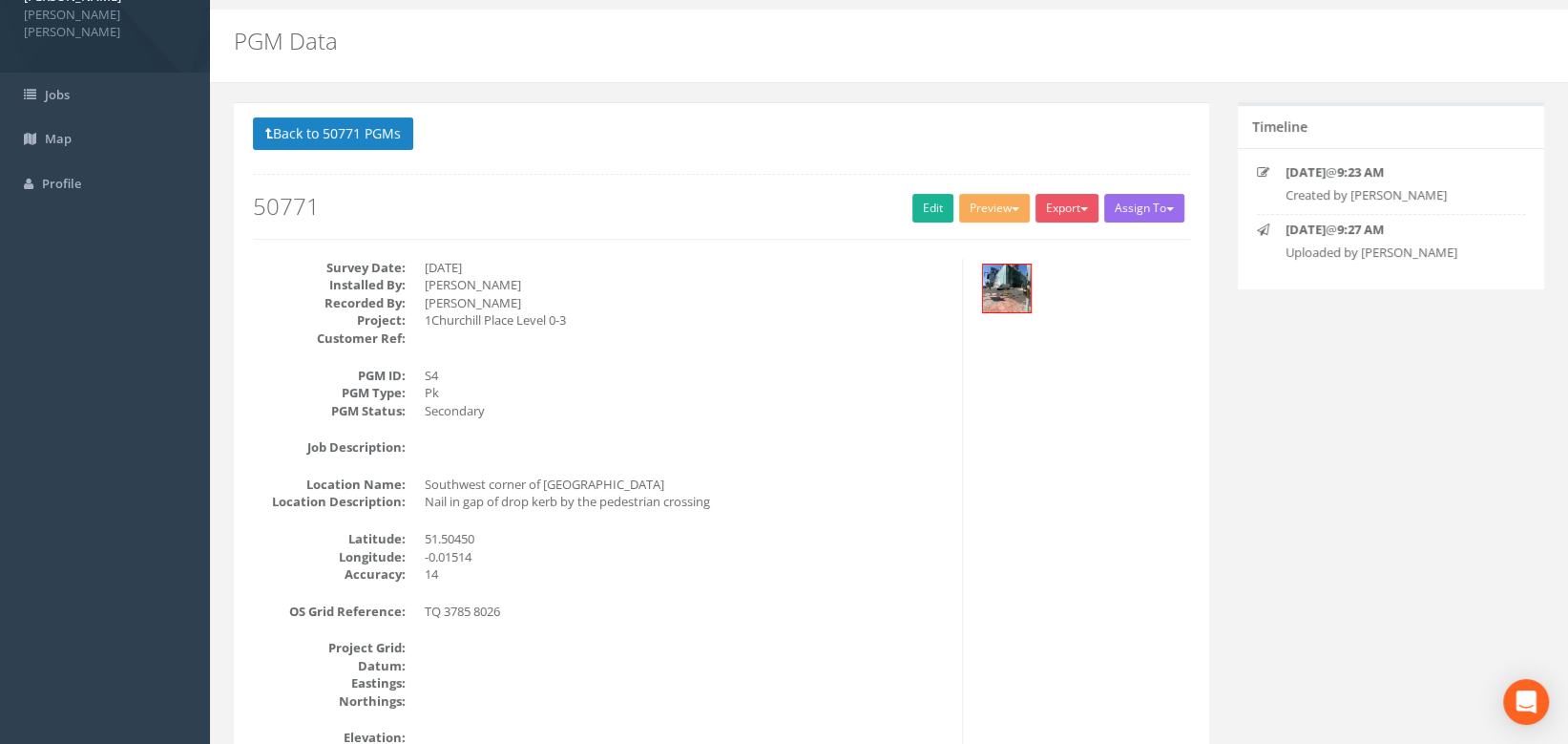
scroll to position [47, 0]
click at [917, 214] on link "Edit" at bounding box center [933, 209] width 41 height 29
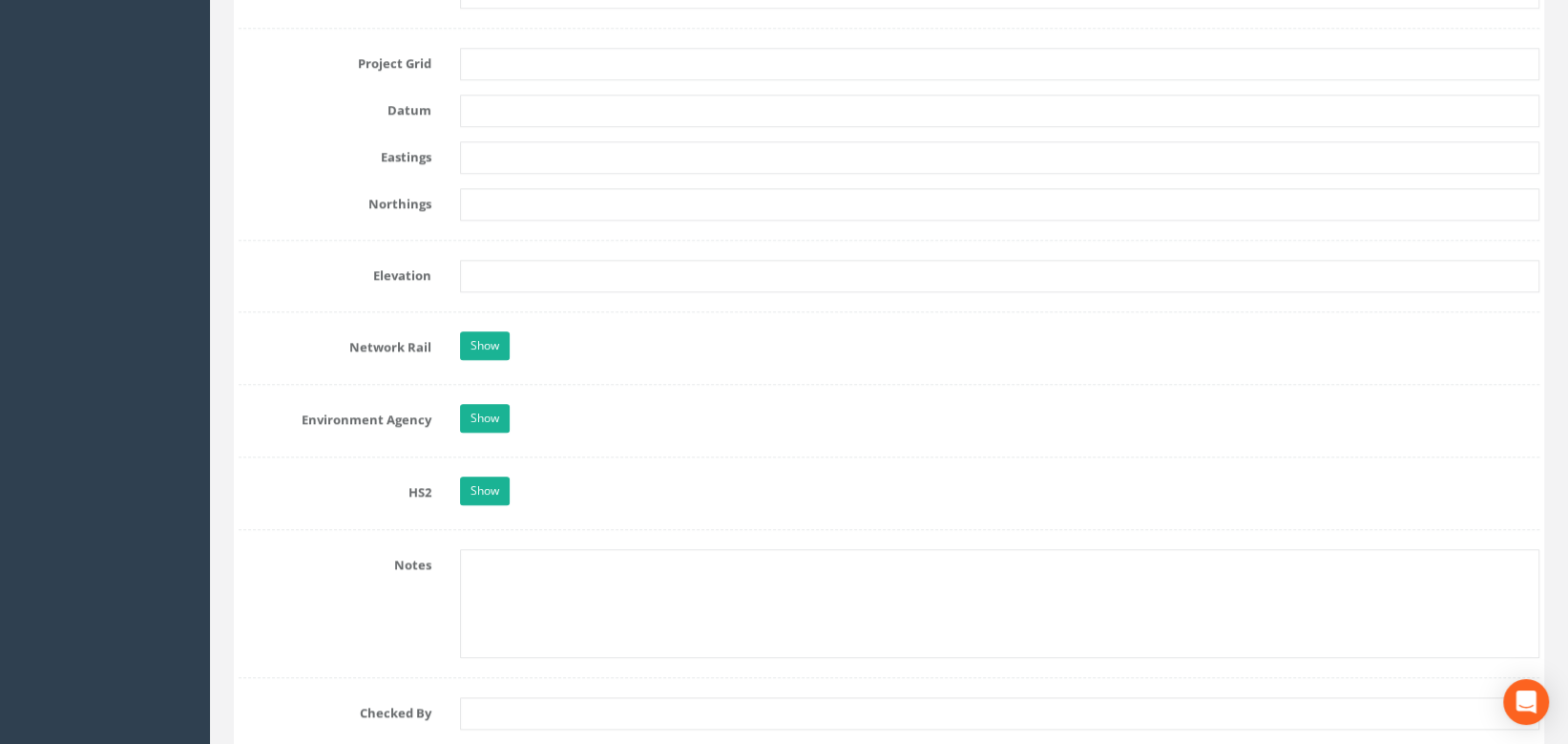
scroll to position [2043, 0]
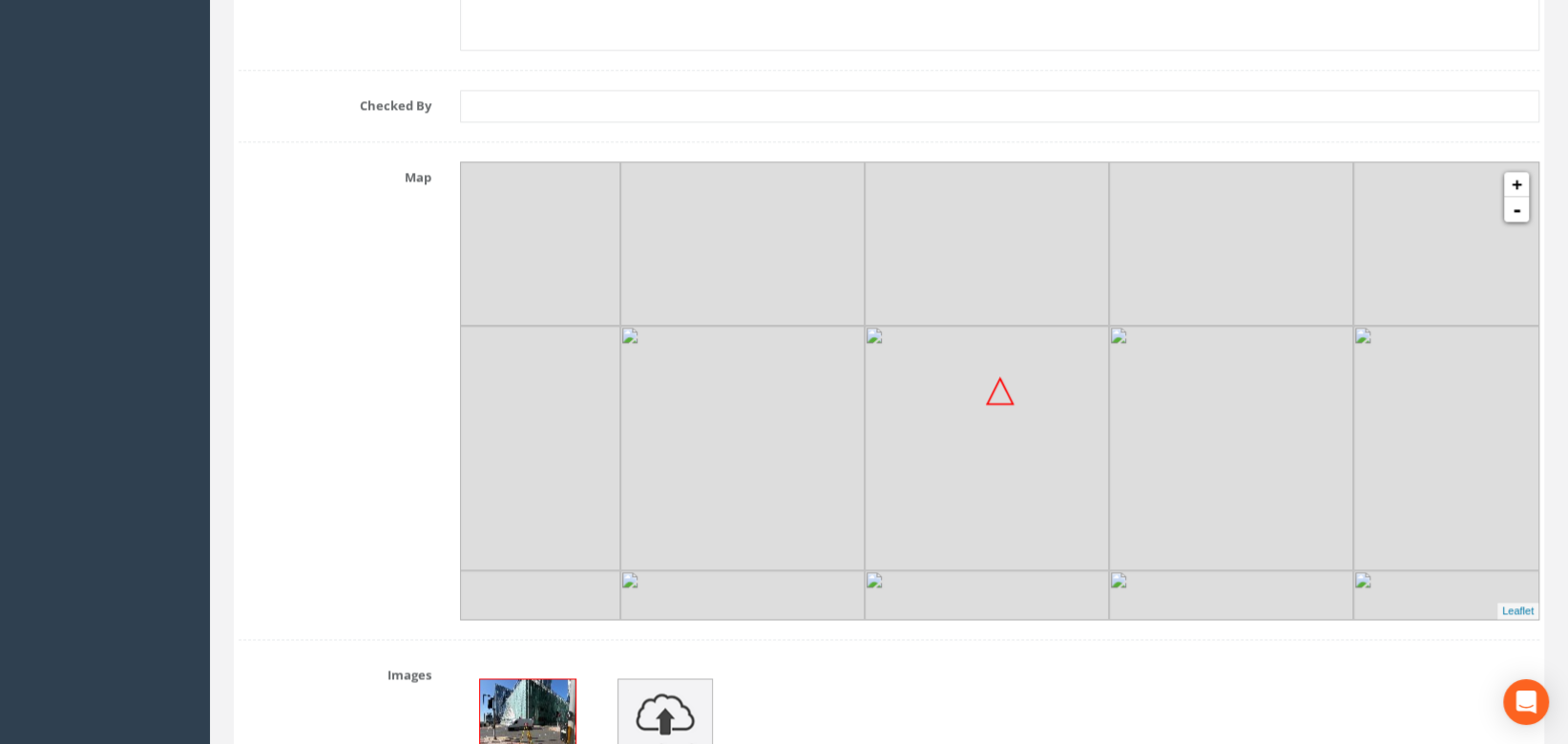
click at [1075, 427] on img at bounding box center [986, 447] width 244 height 244
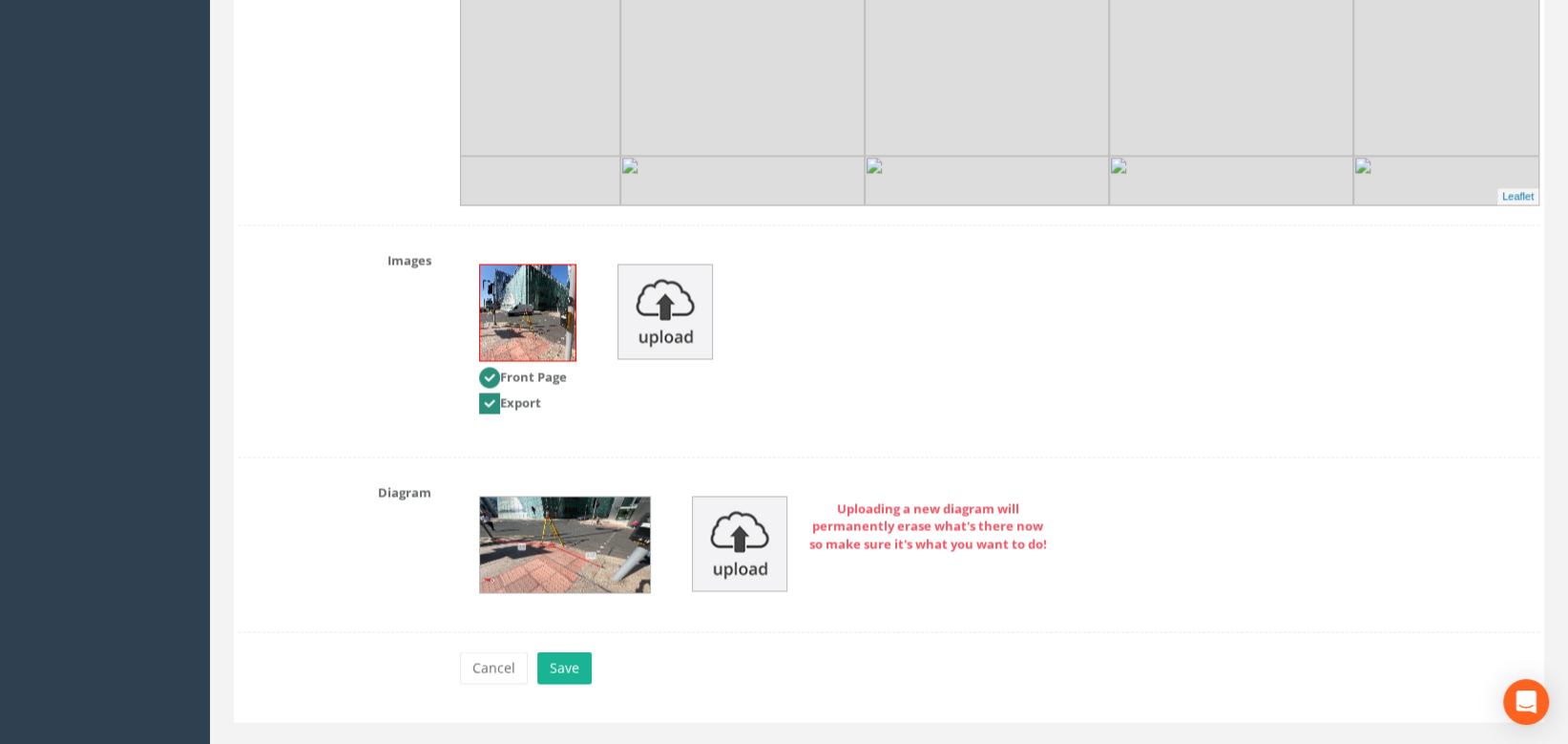
scroll to position [2477, 0]
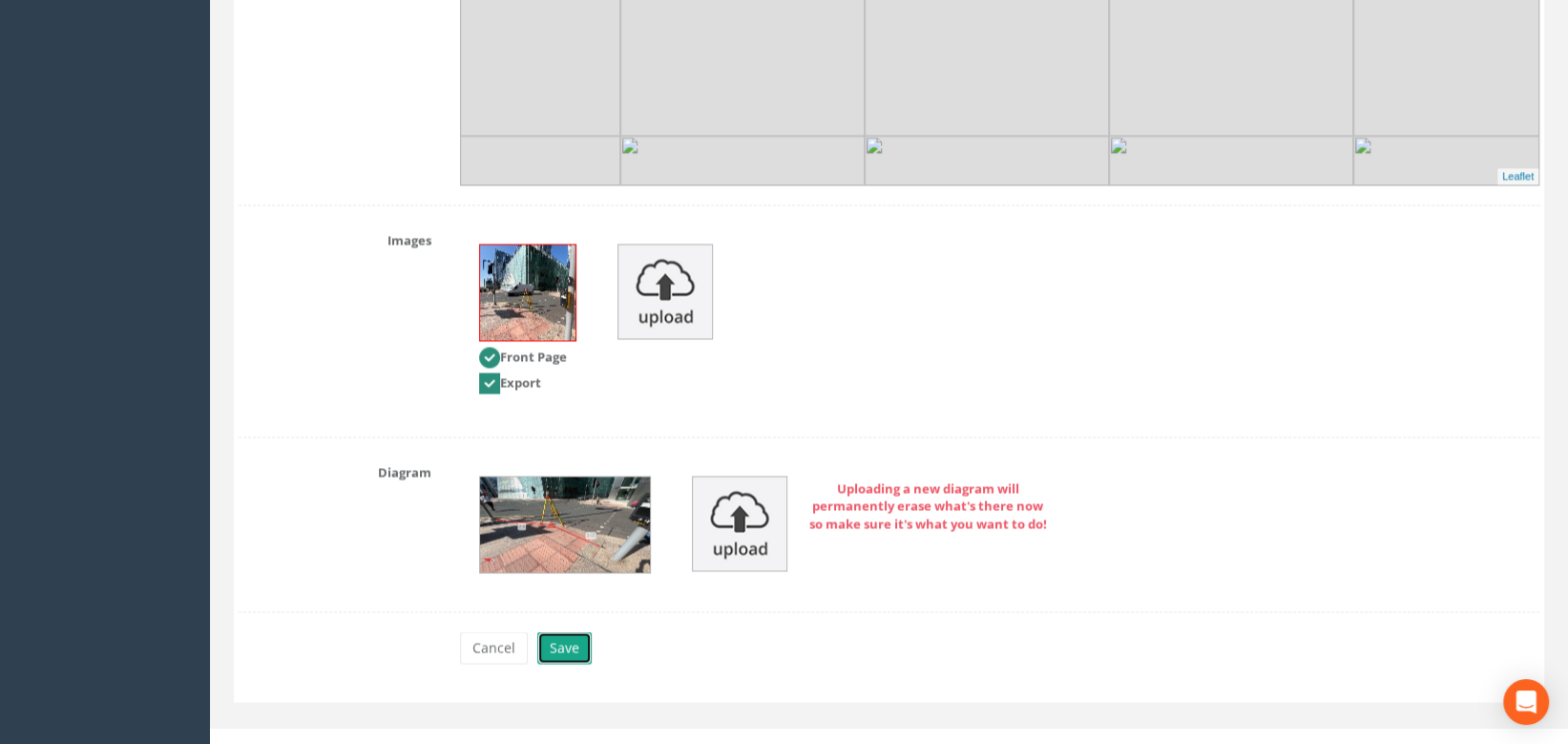
click at [566, 648] on button "Save" at bounding box center [564, 648] width 54 height 33
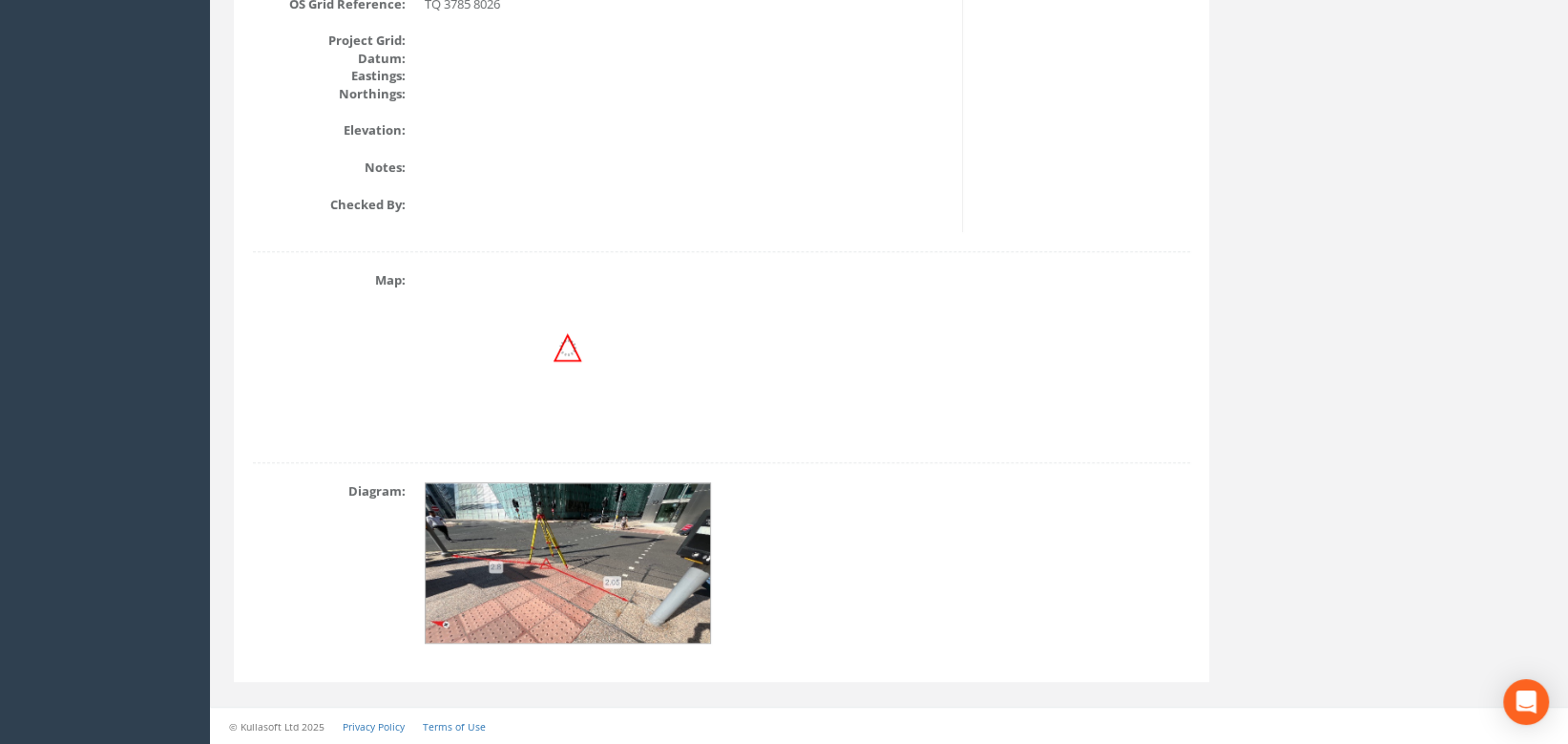
scroll to position [655, 0]
